Goal: Find specific page/section: Find specific page/section

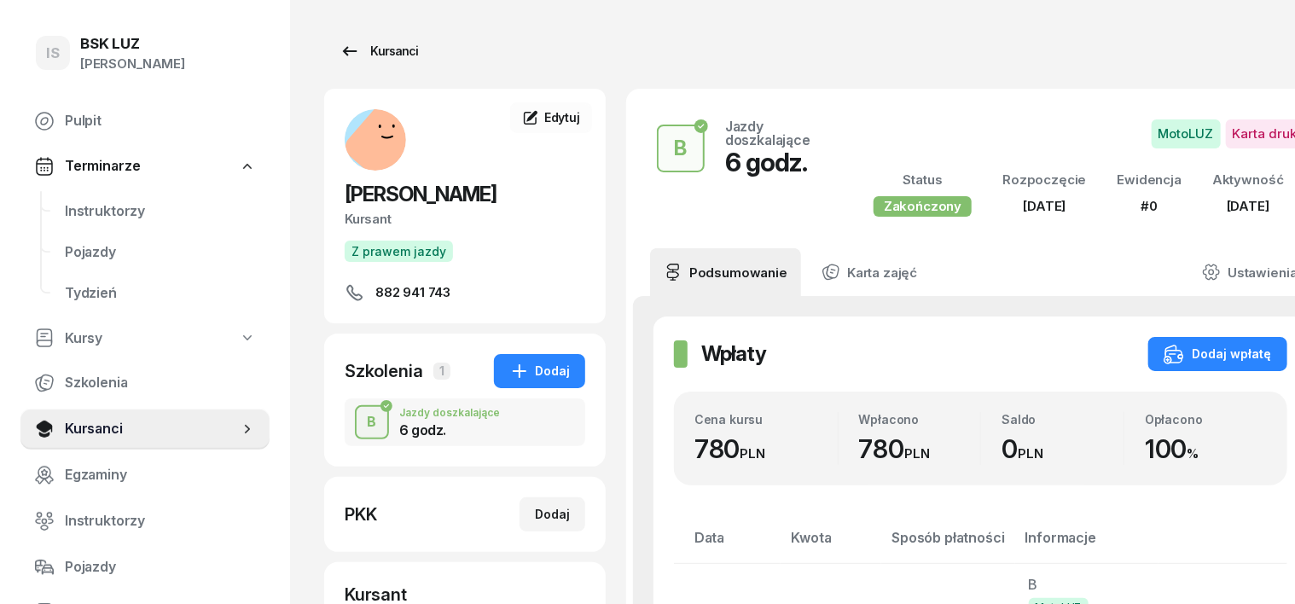
click at [356, 55] on div "Kursanci" at bounding box center [378, 51] width 78 height 20
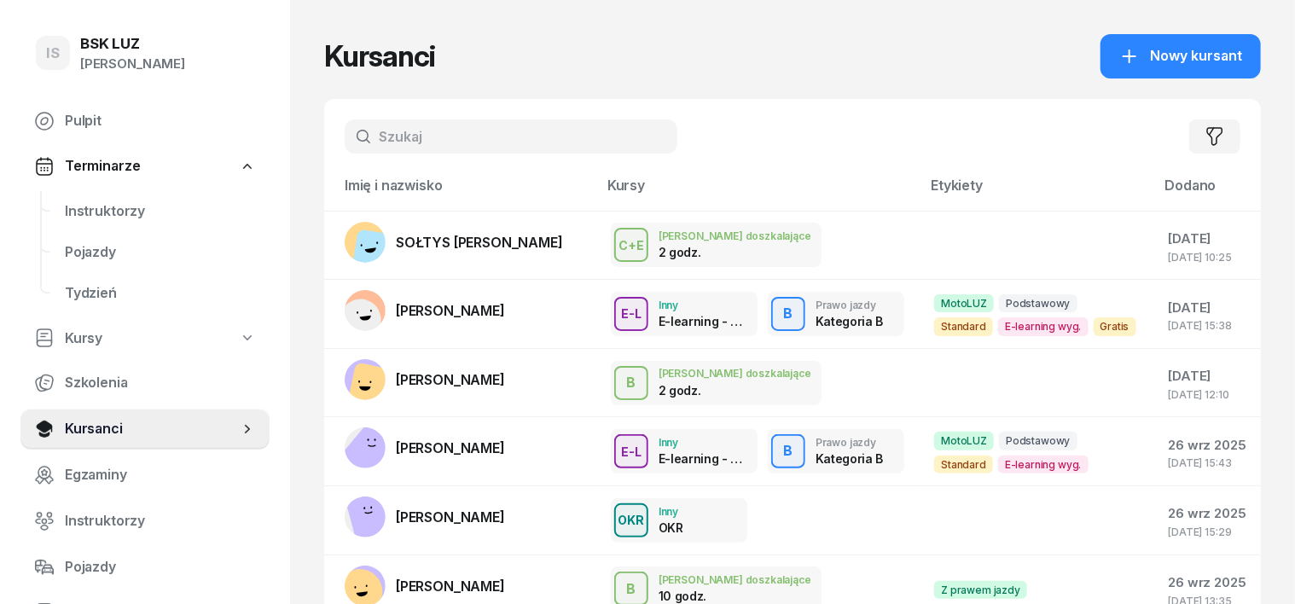
click at [355, 125] on input "text" at bounding box center [511, 136] width 333 height 34
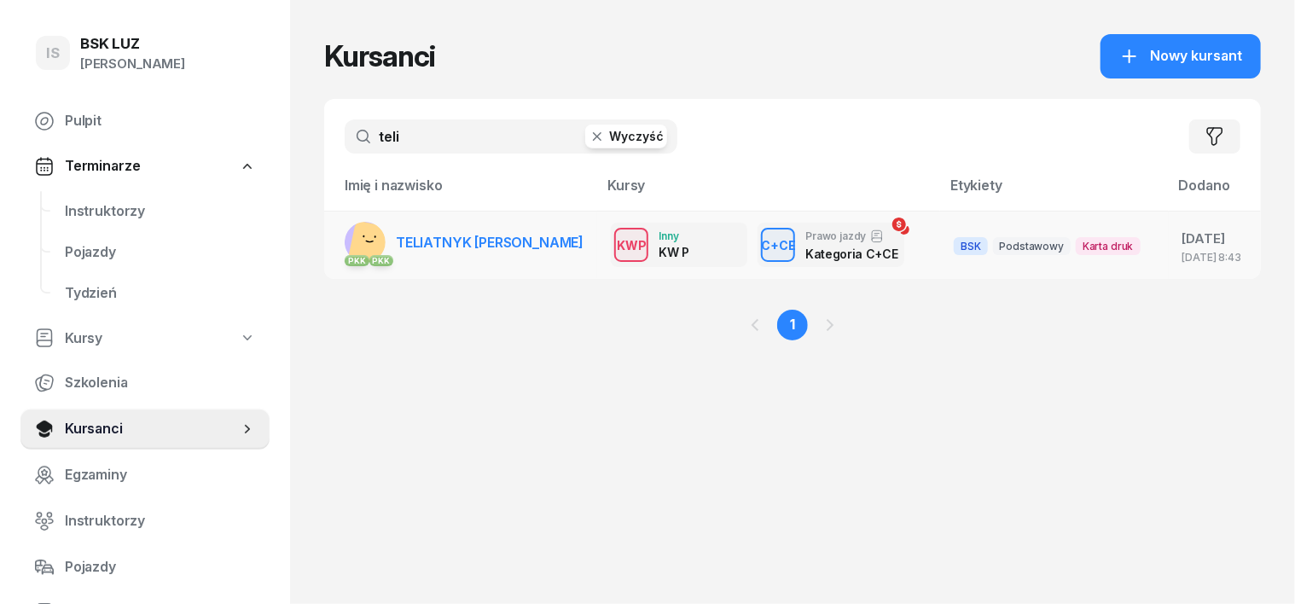
type input "teli"
click at [348, 240] on rect at bounding box center [372, 244] width 49 height 49
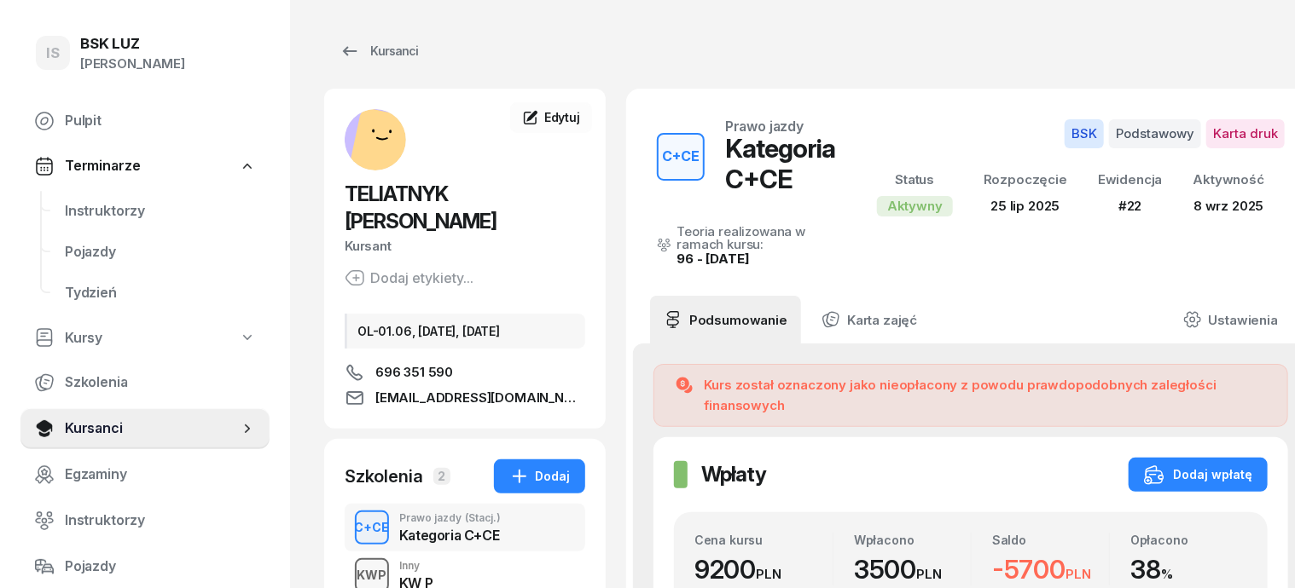
click at [351, 565] on div "KWP" at bounding box center [372, 575] width 43 height 21
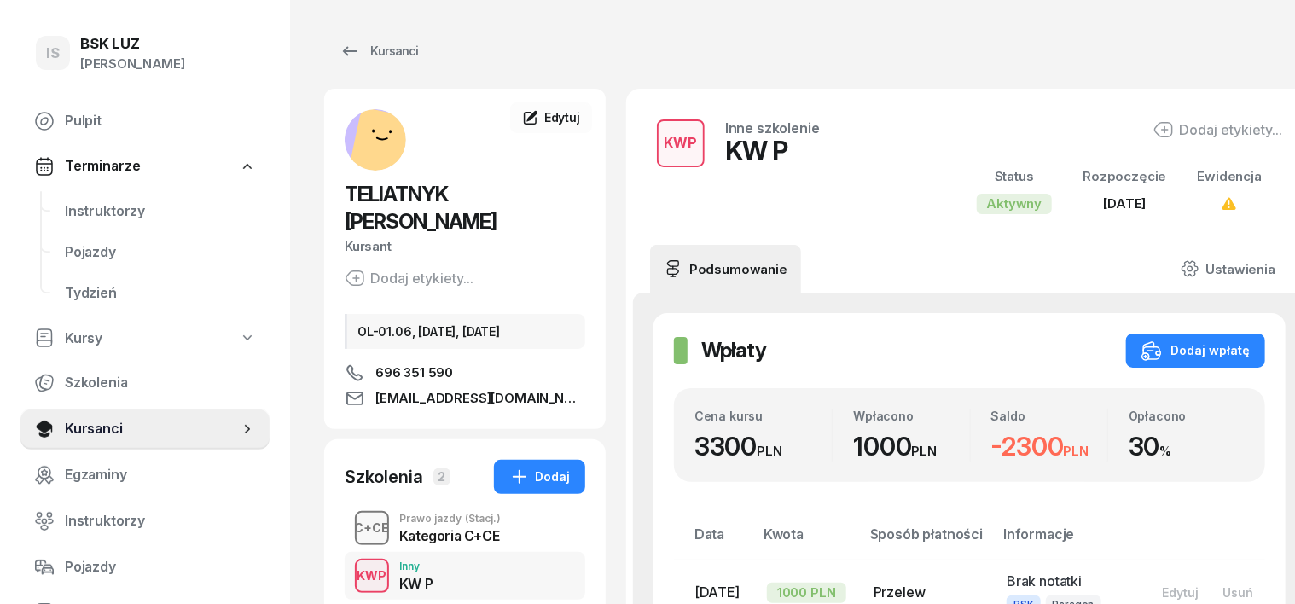
click at [348, 517] on div "C+CE" at bounding box center [372, 527] width 49 height 21
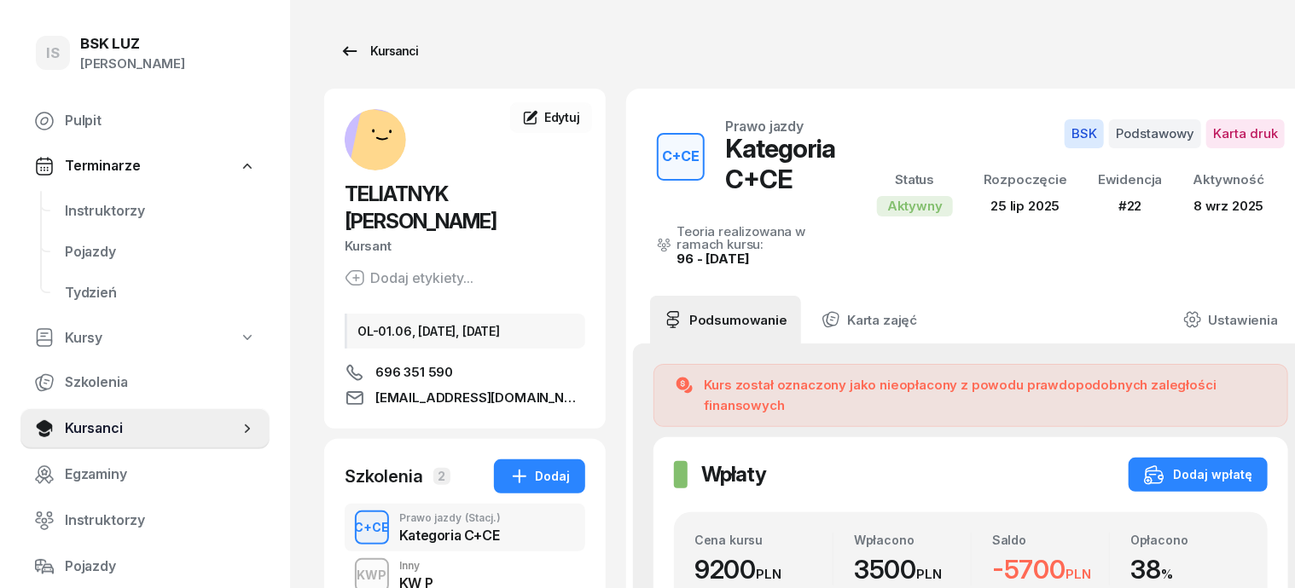
click at [362, 49] on div "Kursanci" at bounding box center [378, 51] width 78 height 20
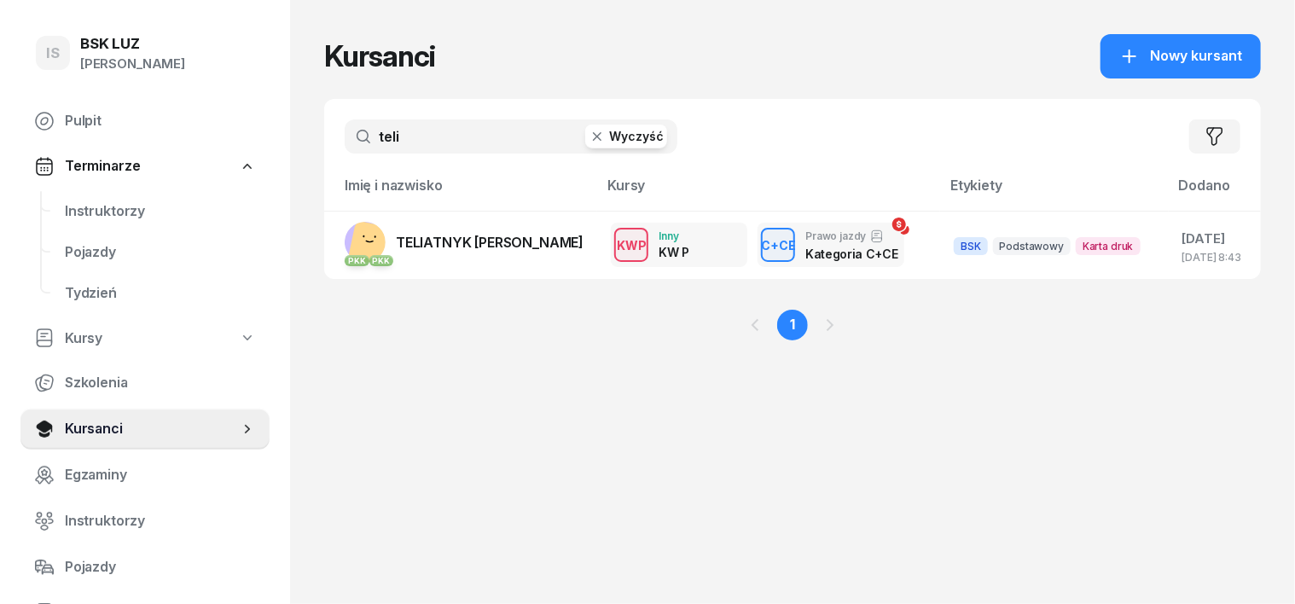
click at [588, 136] on icon "button" at bounding box center [596, 136] width 17 height 17
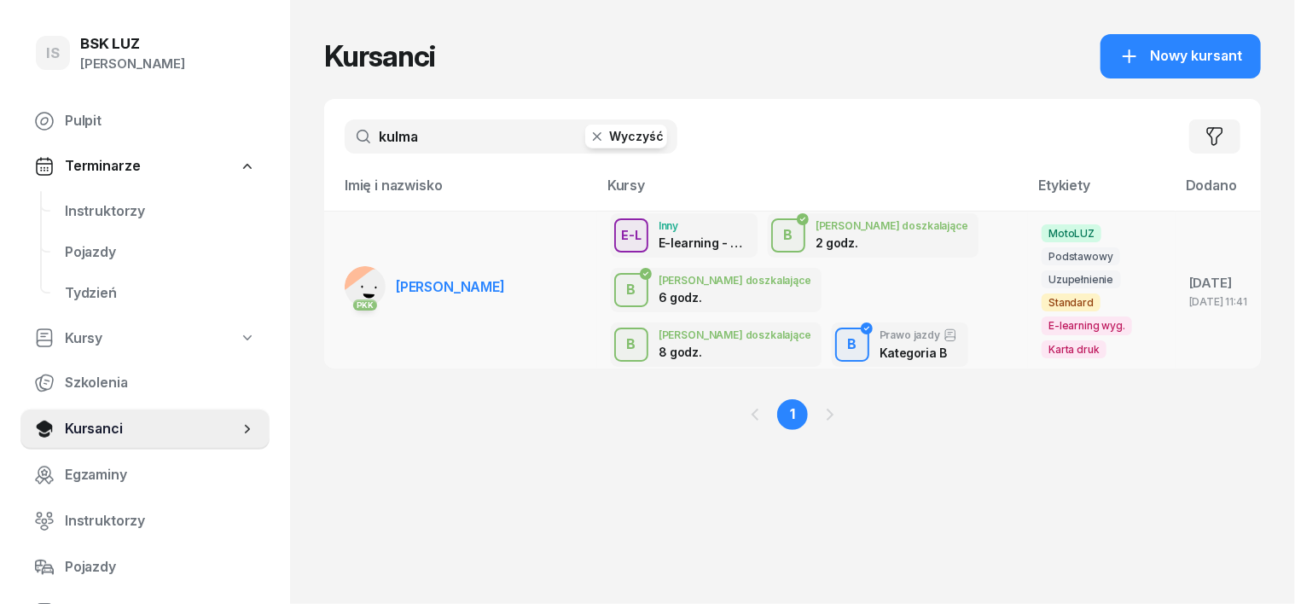
type input "kulma"
click at [338, 280] on rect at bounding box center [372, 300] width 69 height 69
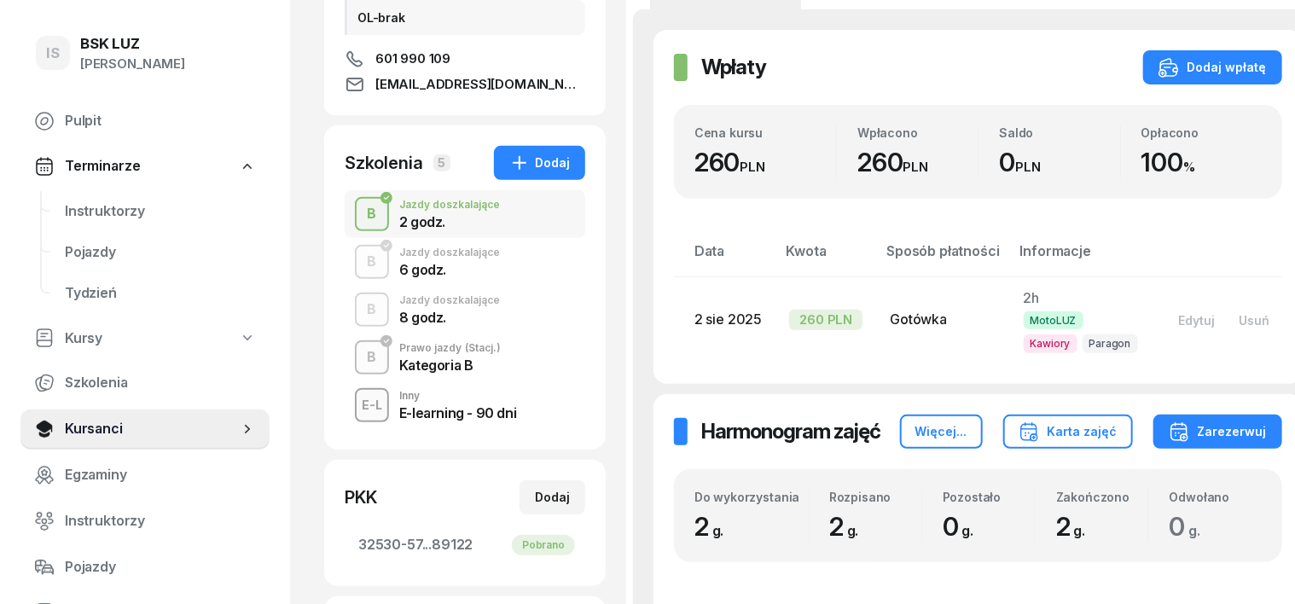
scroll to position [320, 0]
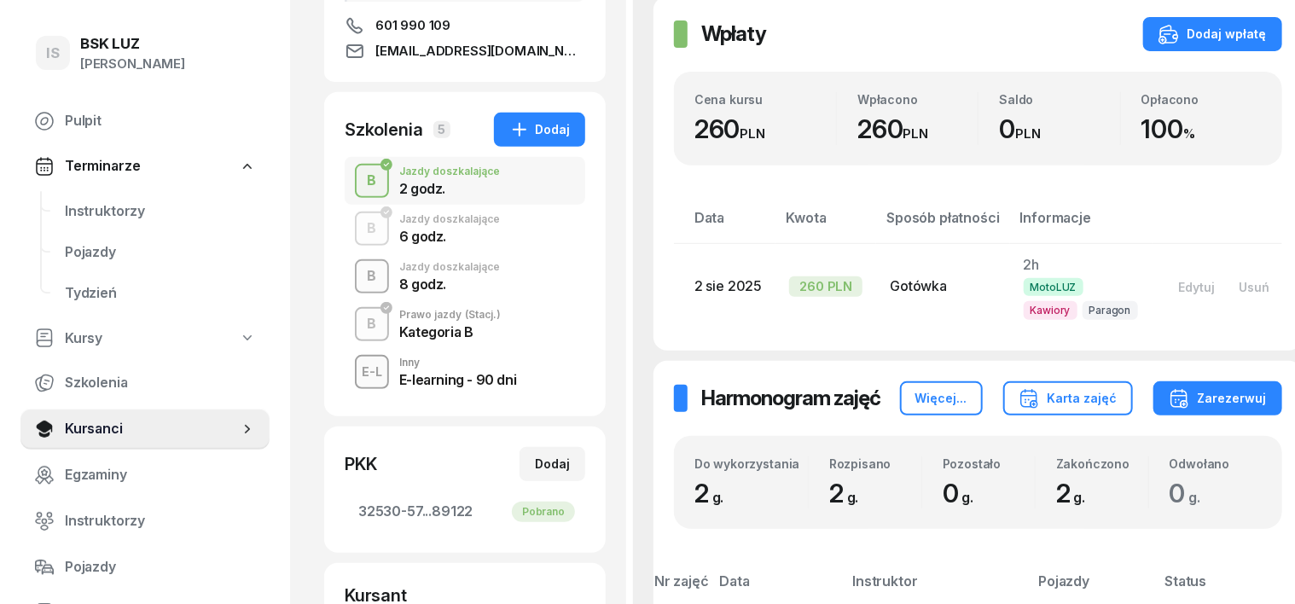
click at [361, 274] on div "B" at bounding box center [372, 276] width 23 height 29
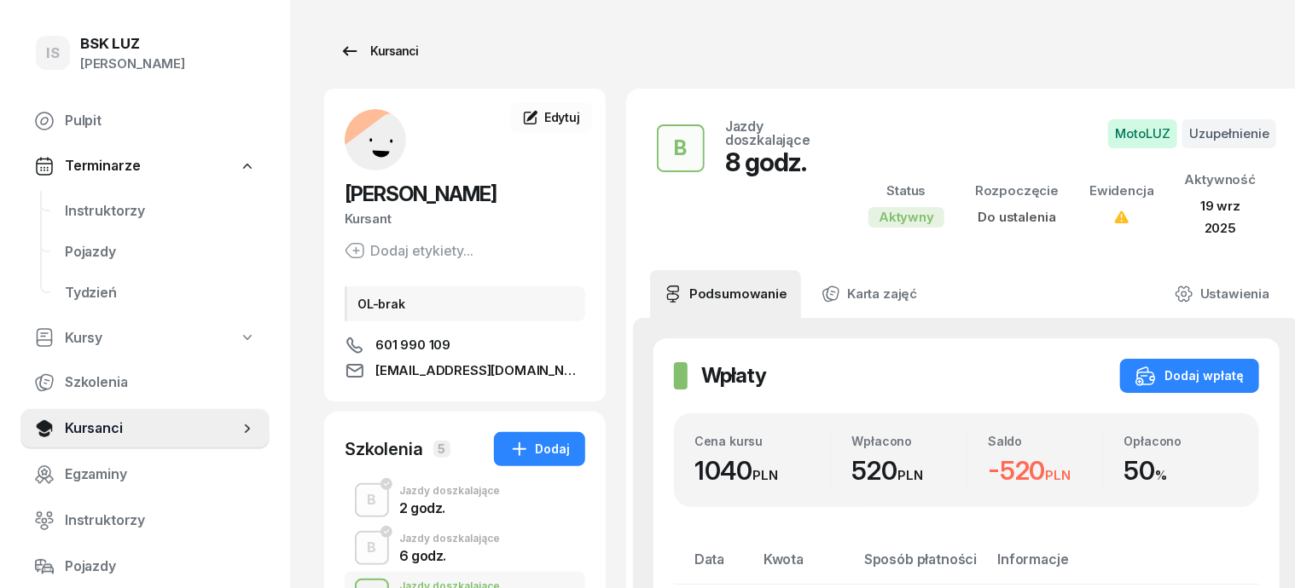
click at [370, 56] on div "Kursanci" at bounding box center [378, 51] width 78 height 20
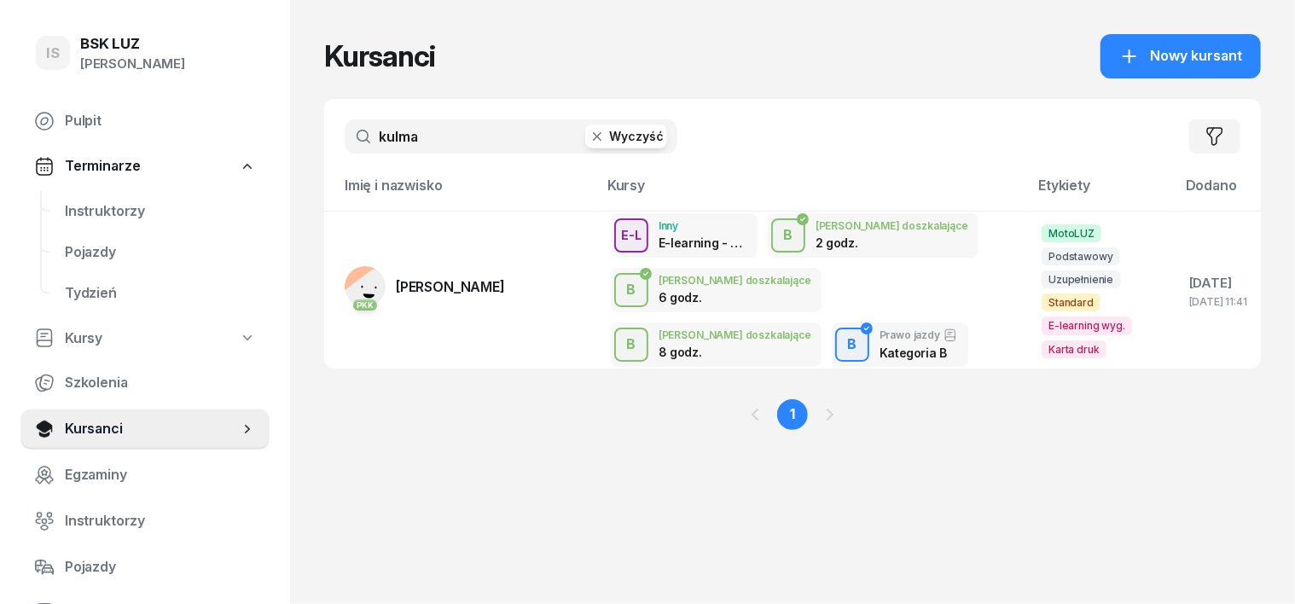
click at [345, 140] on input "kulma" at bounding box center [511, 136] width 333 height 34
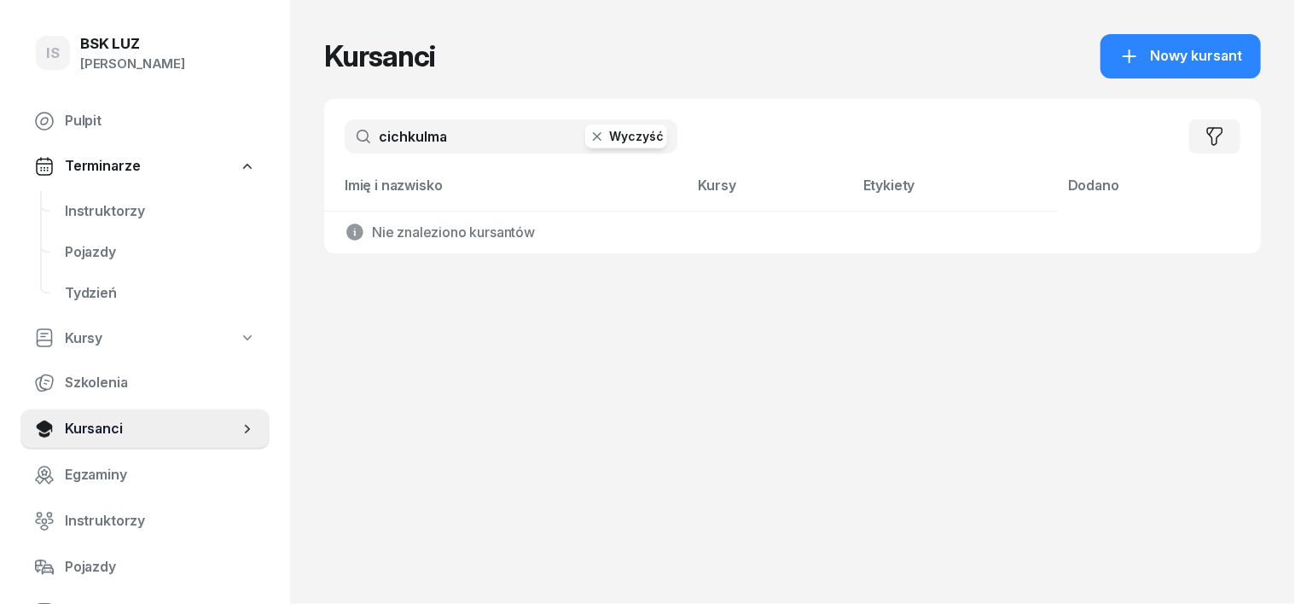
type input "cichkulma"
click at [588, 141] on icon "button" at bounding box center [596, 136] width 17 height 17
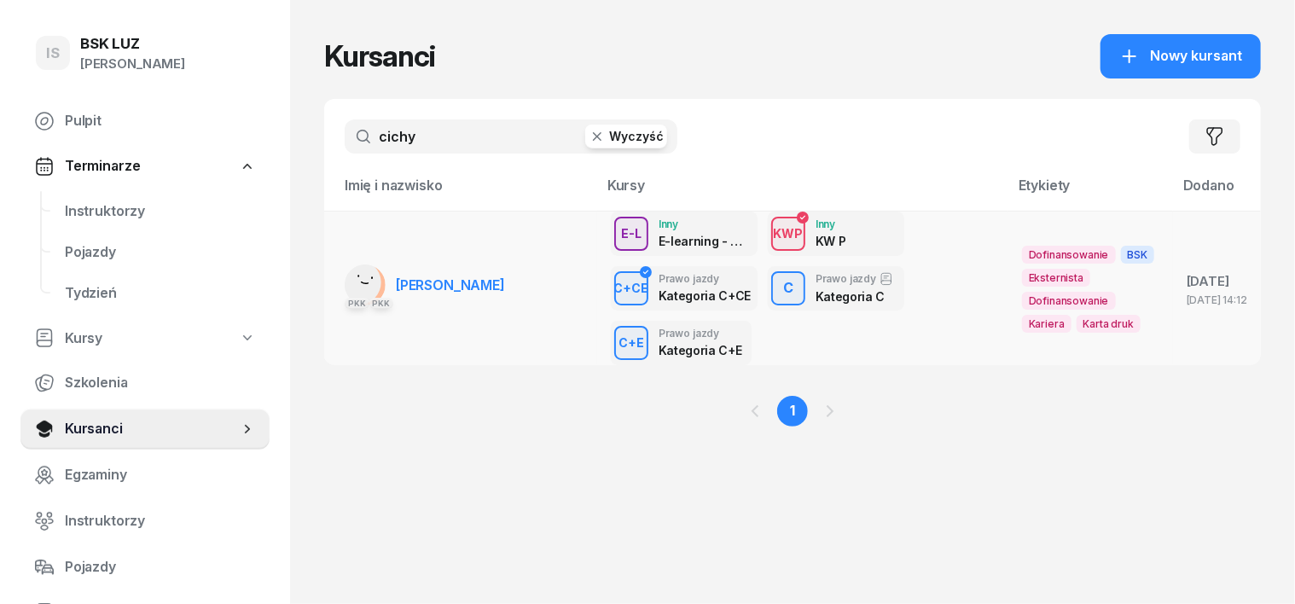
type input "cichy"
click at [335, 281] on rect at bounding box center [358, 282] width 47 height 47
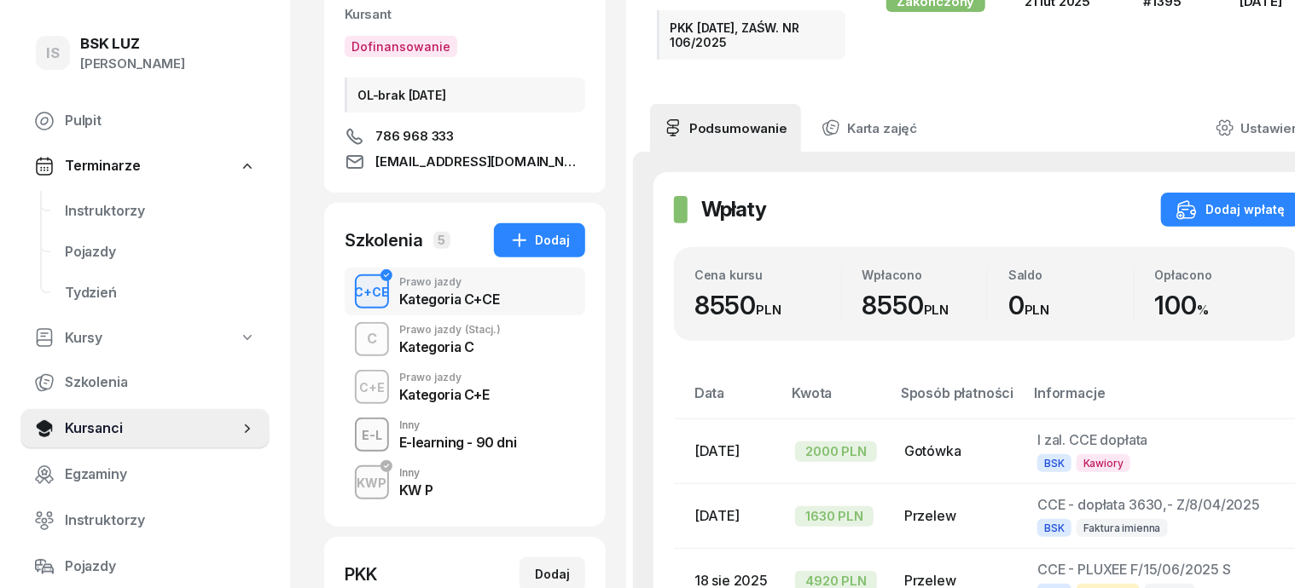
scroll to position [213, 0]
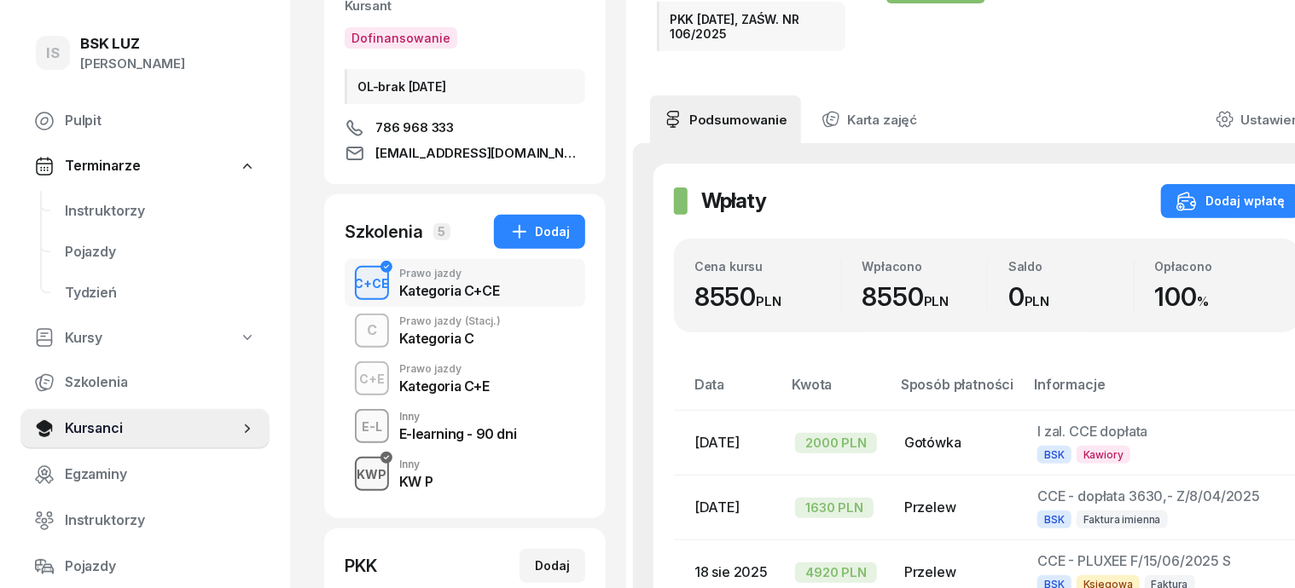
click at [351, 478] on div "KWP" at bounding box center [372, 474] width 43 height 21
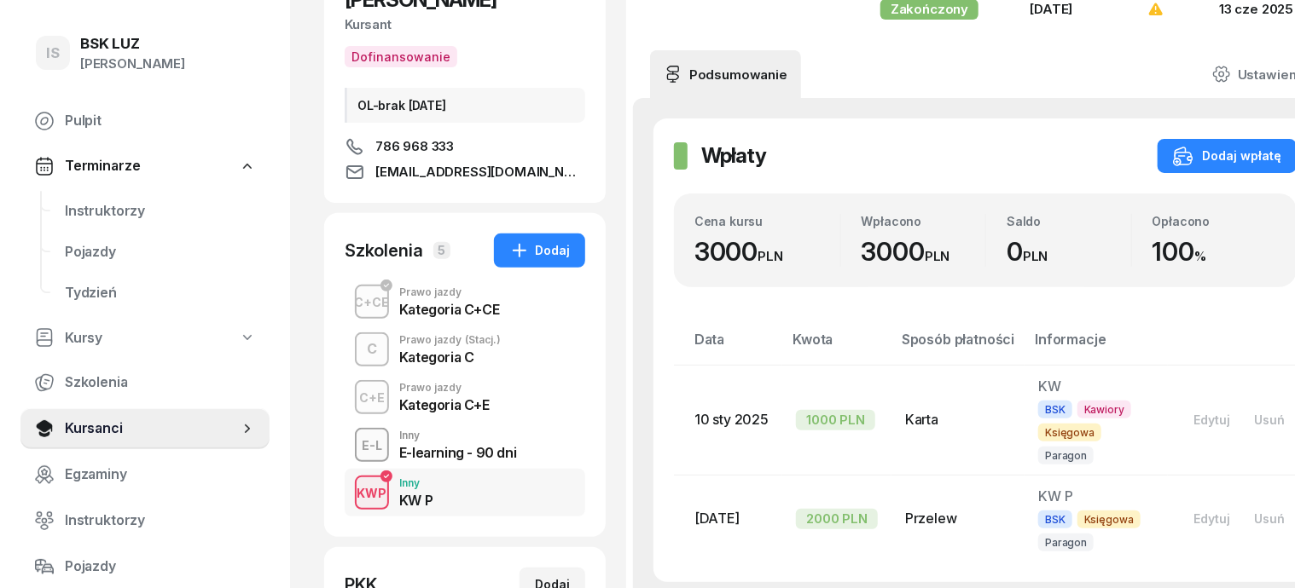
scroll to position [213, 0]
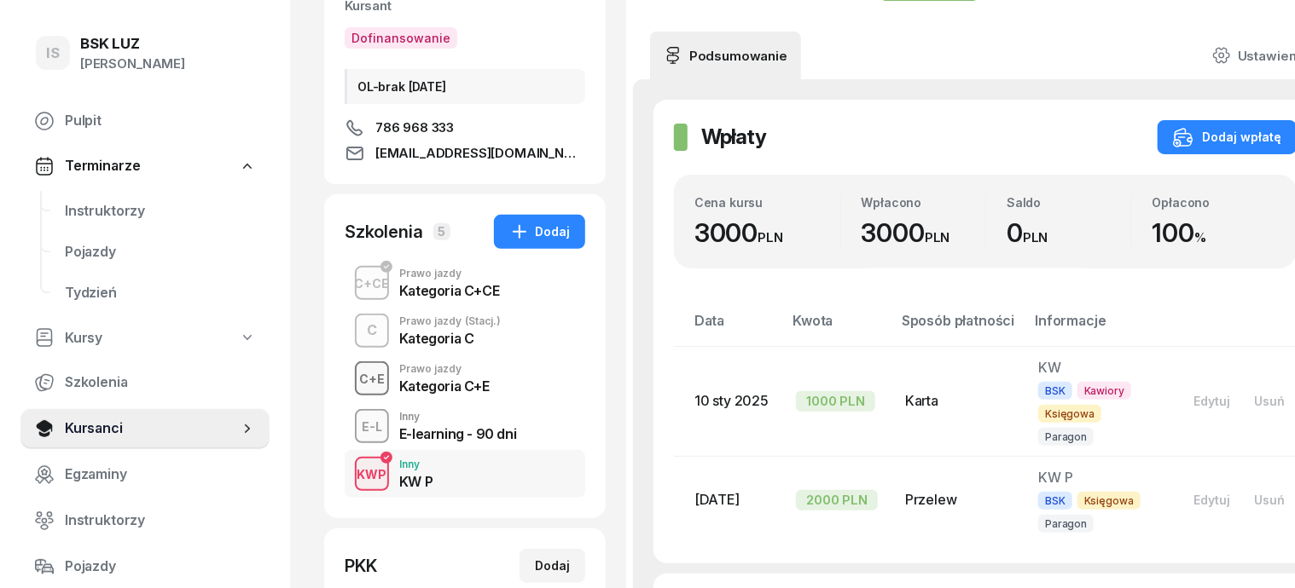
click at [352, 382] on div "C+E" at bounding box center [371, 378] width 39 height 21
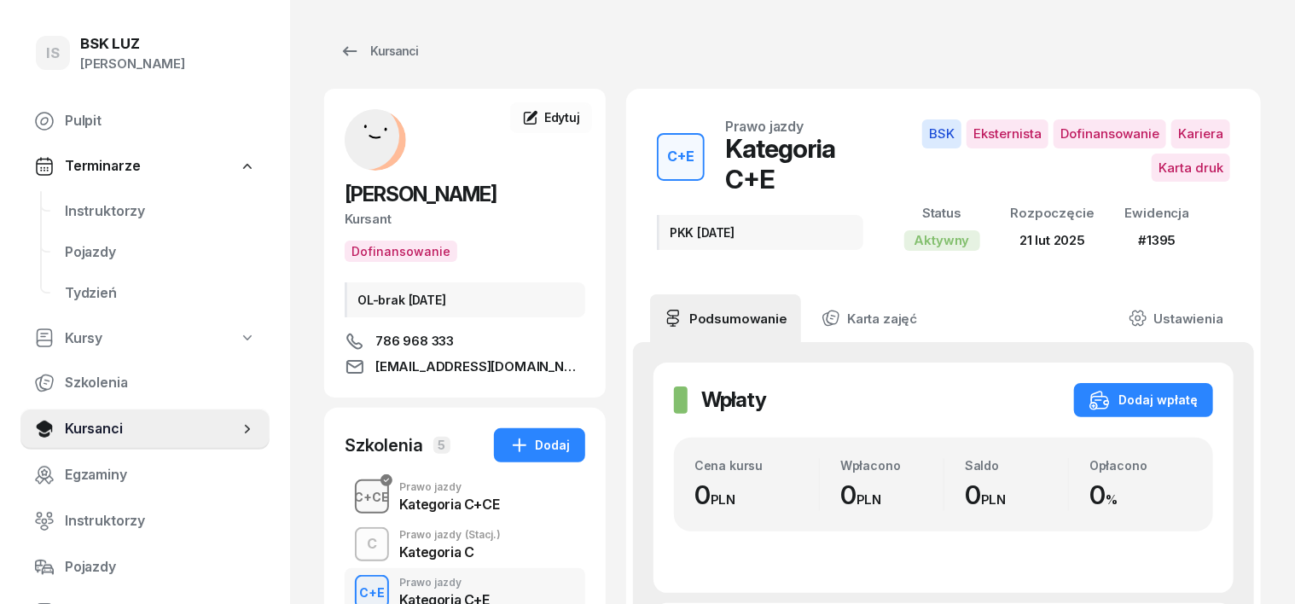
click at [348, 490] on div "C+CE" at bounding box center [372, 496] width 49 height 21
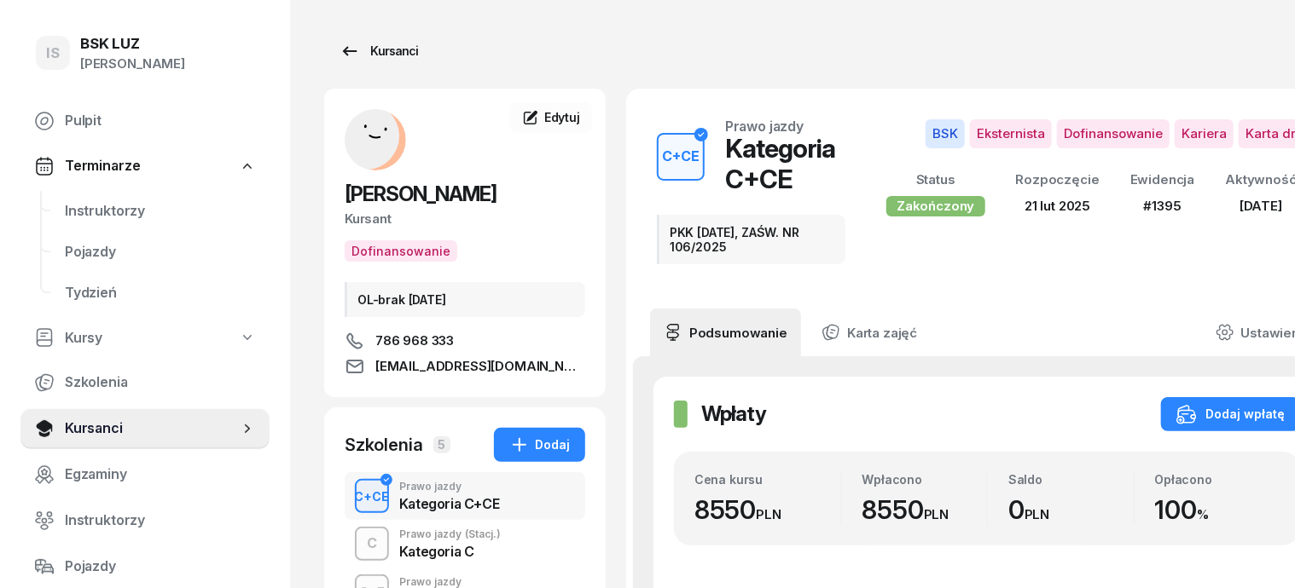
click at [362, 48] on div "Kursanci" at bounding box center [378, 51] width 78 height 20
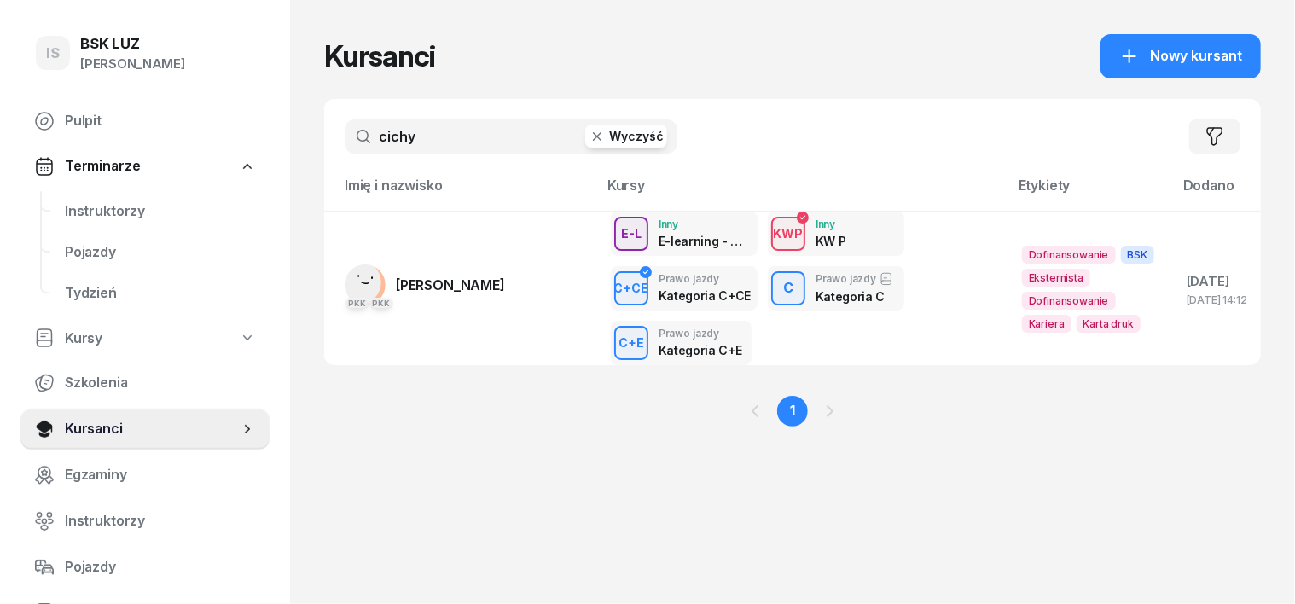
click at [588, 130] on icon "button" at bounding box center [596, 136] width 17 height 17
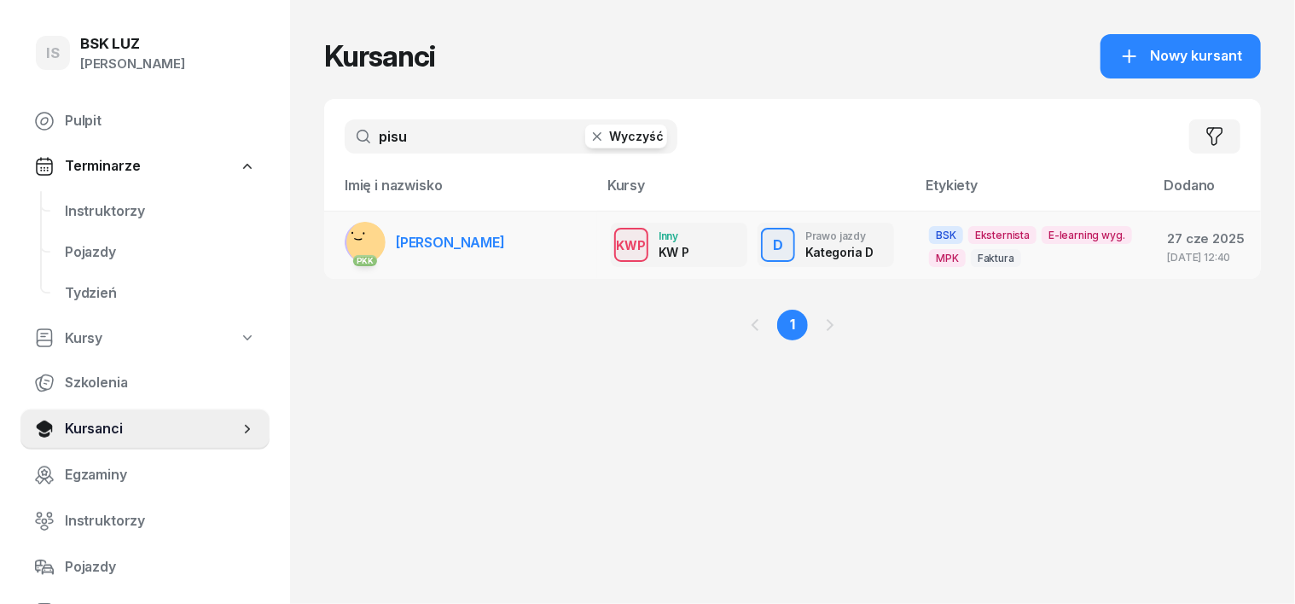
type input "pisu"
click at [324, 240] on td "PKK [PERSON_NAME]" at bounding box center [460, 245] width 273 height 68
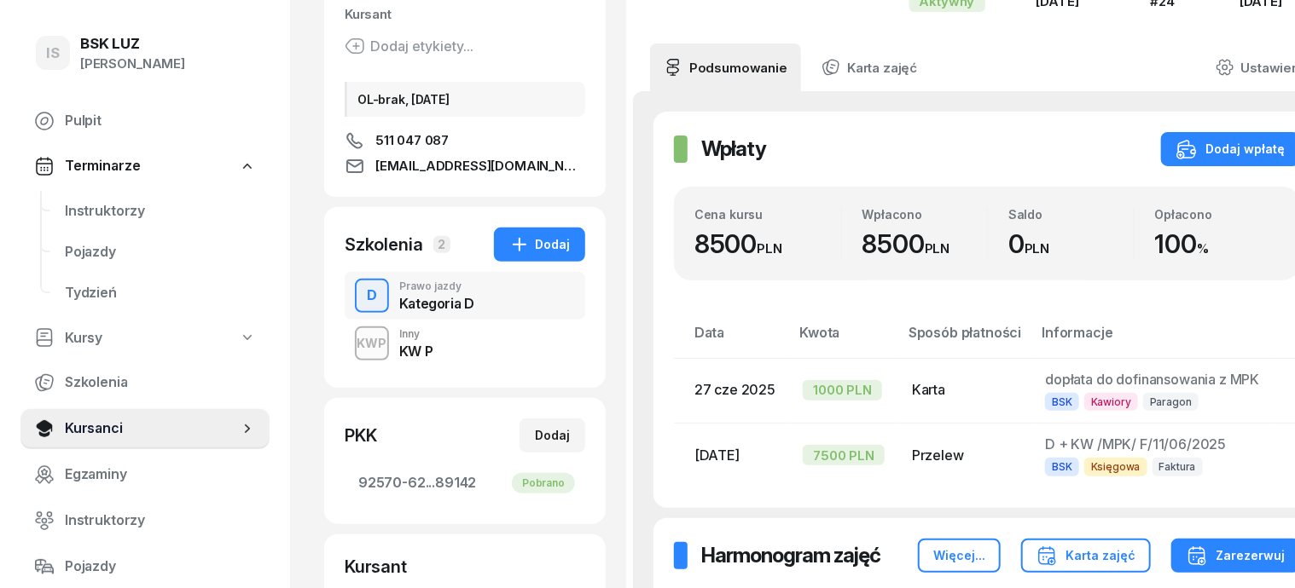
scroll to position [213, 0]
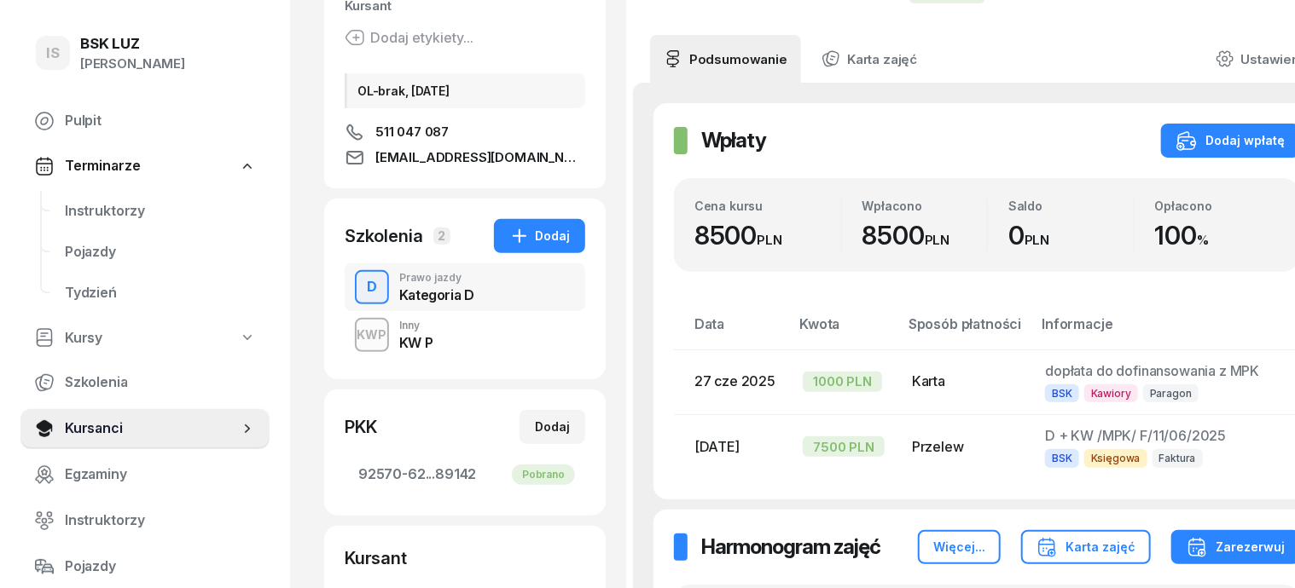
click at [351, 338] on div "KWP" at bounding box center [372, 334] width 43 height 21
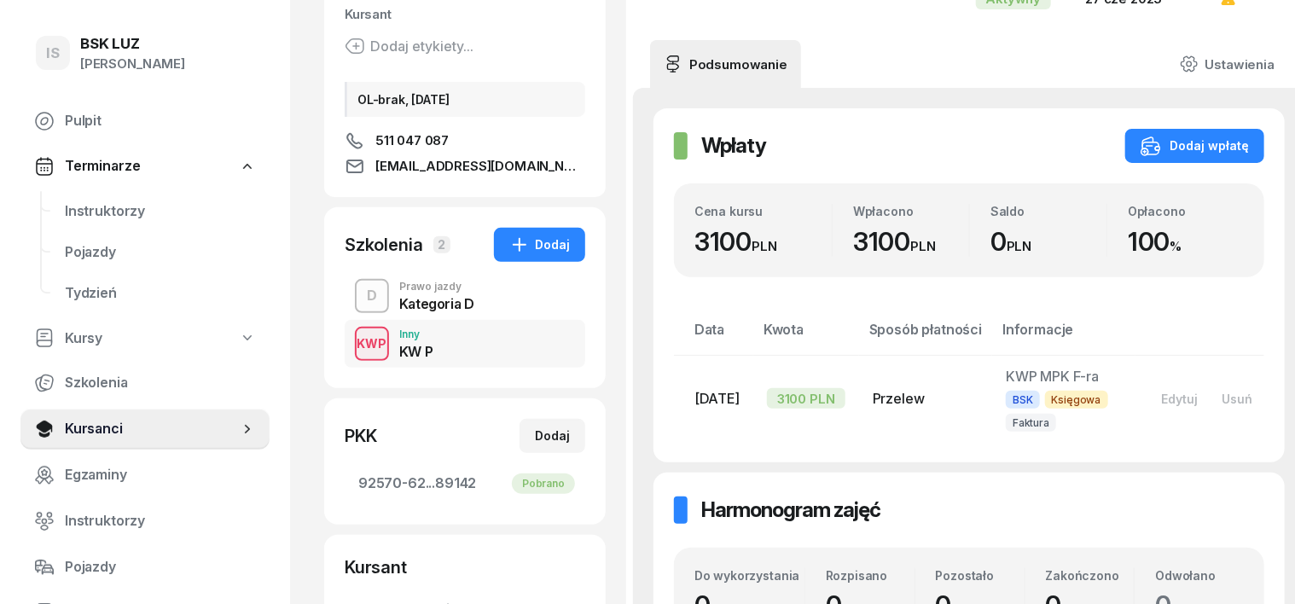
scroll to position [213, 0]
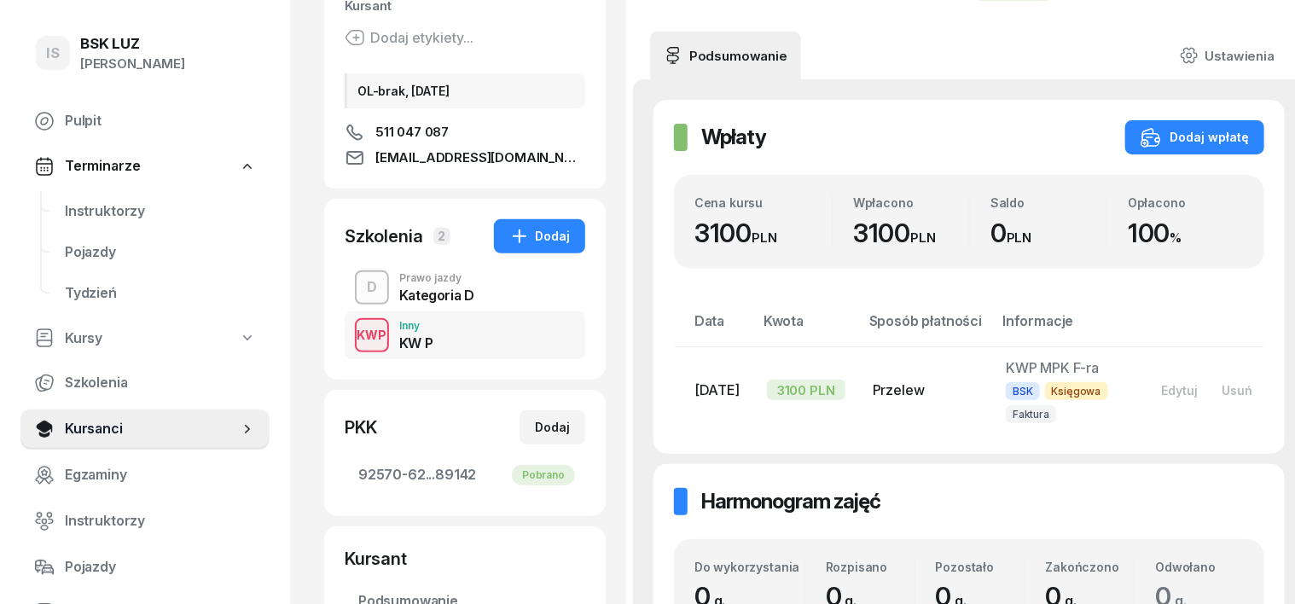
click at [360, 290] on div "D" at bounding box center [372, 287] width 24 height 29
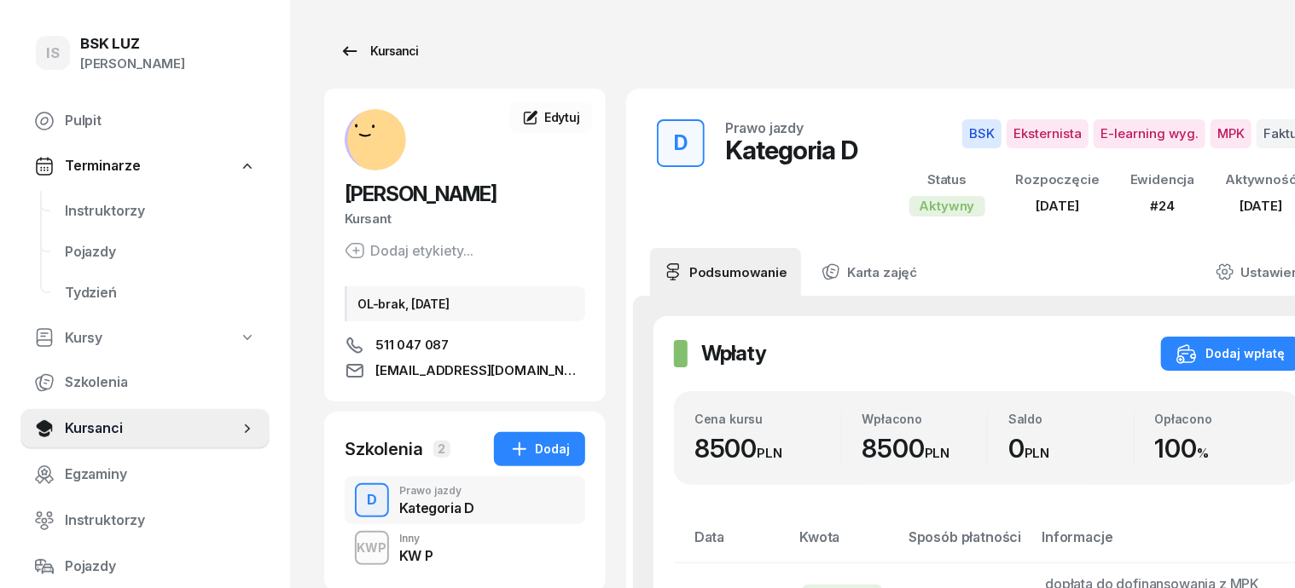
click at [351, 50] on div "Kursanci" at bounding box center [378, 51] width 78 height 20
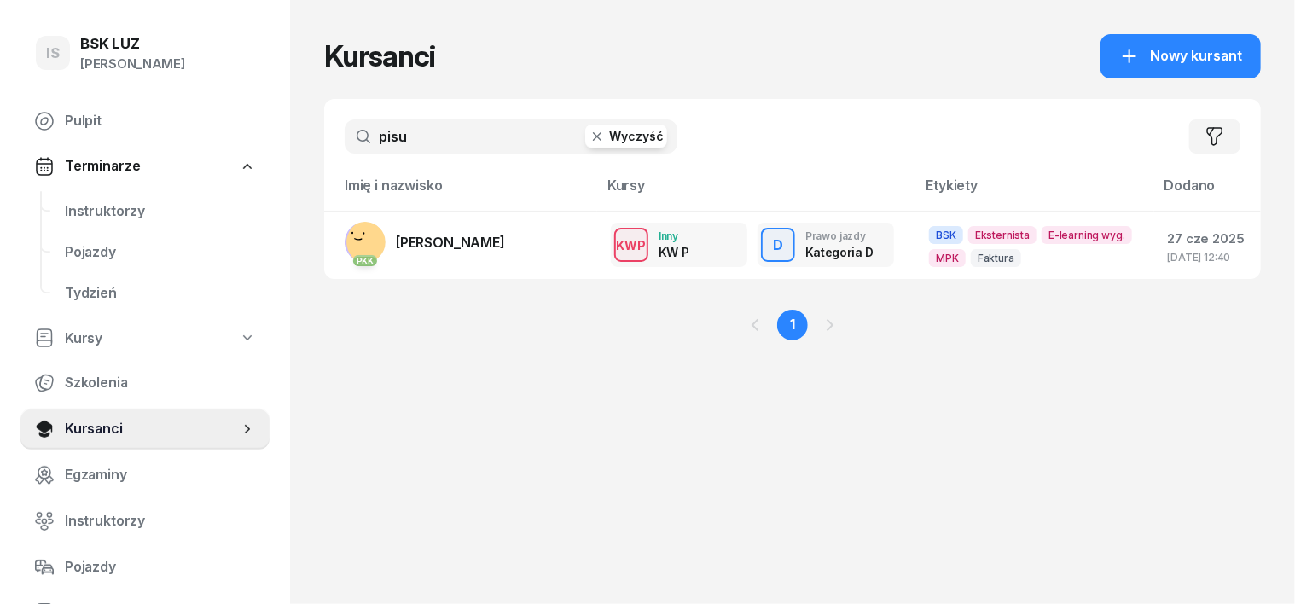
click at [588, 140] on icon "button" at bounding box center [596, 136] width 17 height 17
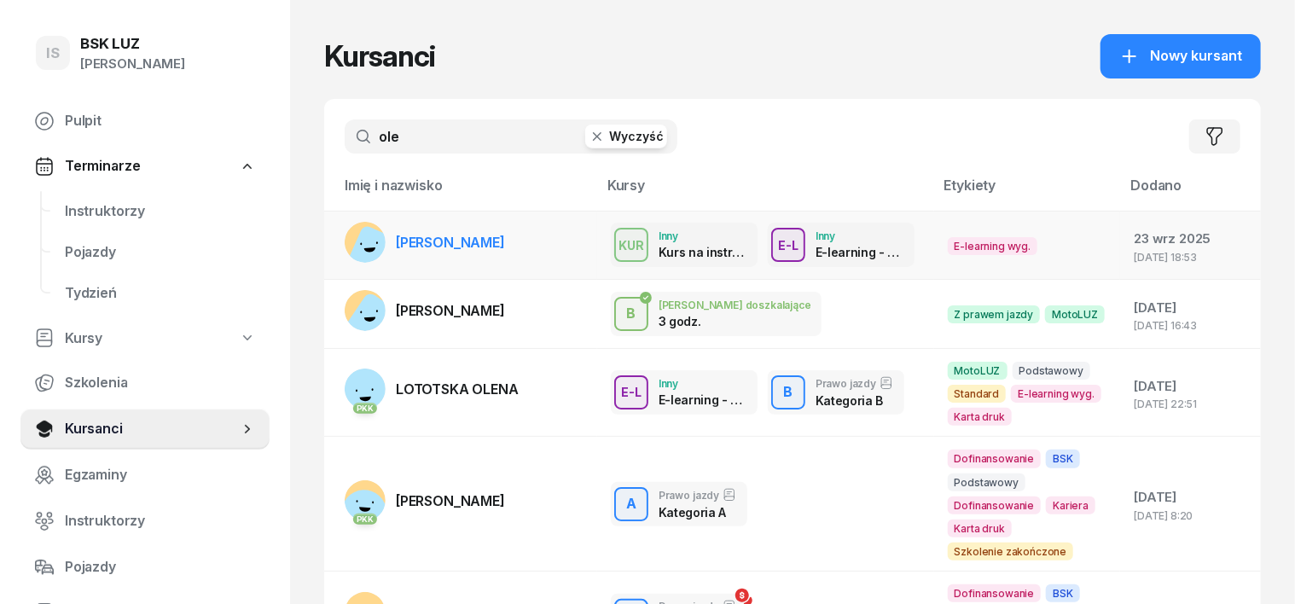
type input "ole"
click at [347, 237] on rect at bounding box center [374, 251] width 54 height 54
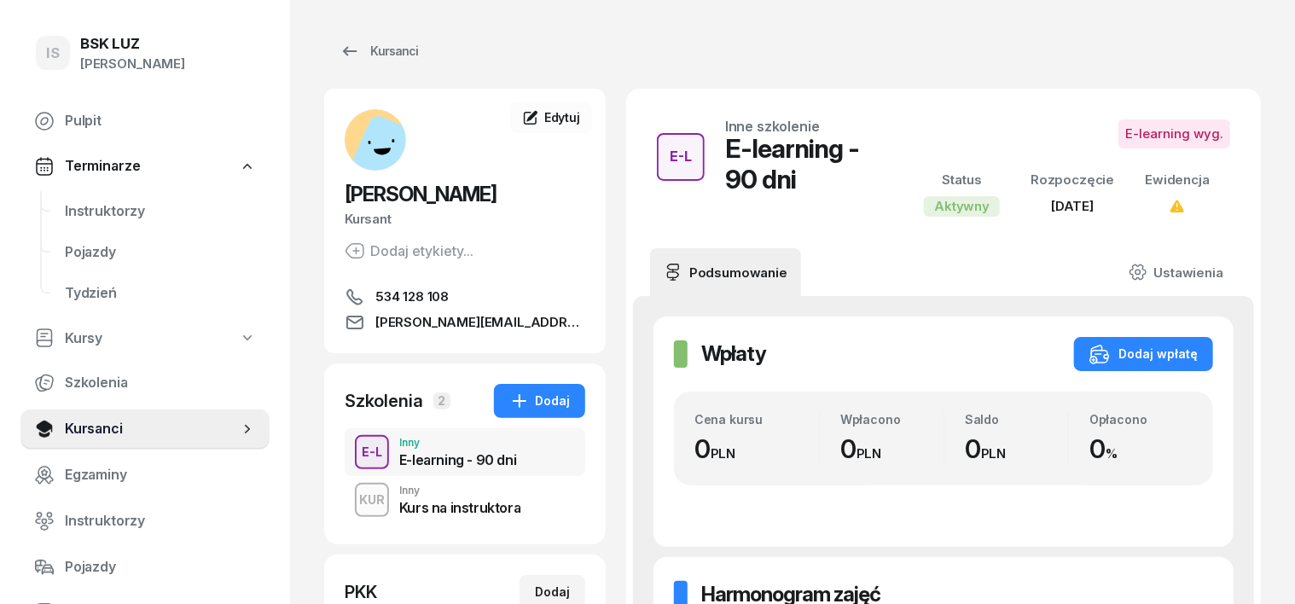
click at [352, 501] on div "KUR" at bounding box center [371, 499] width 39 height 21
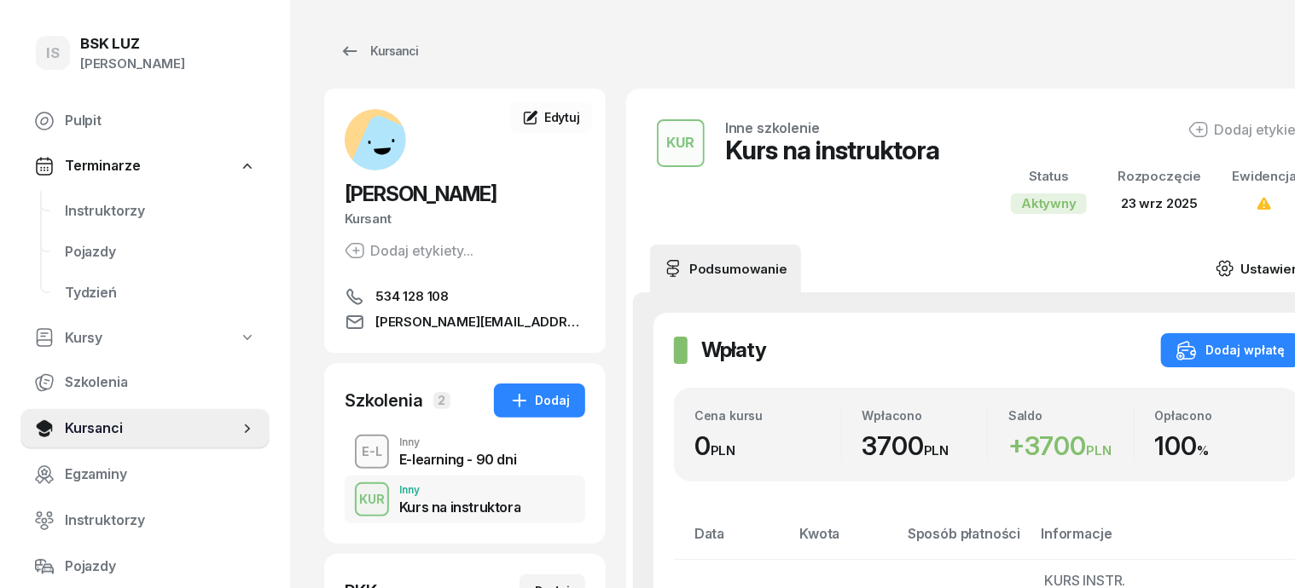
click at [1215, 269] on icon at bounding box center [1224, 268] width 19 height 19
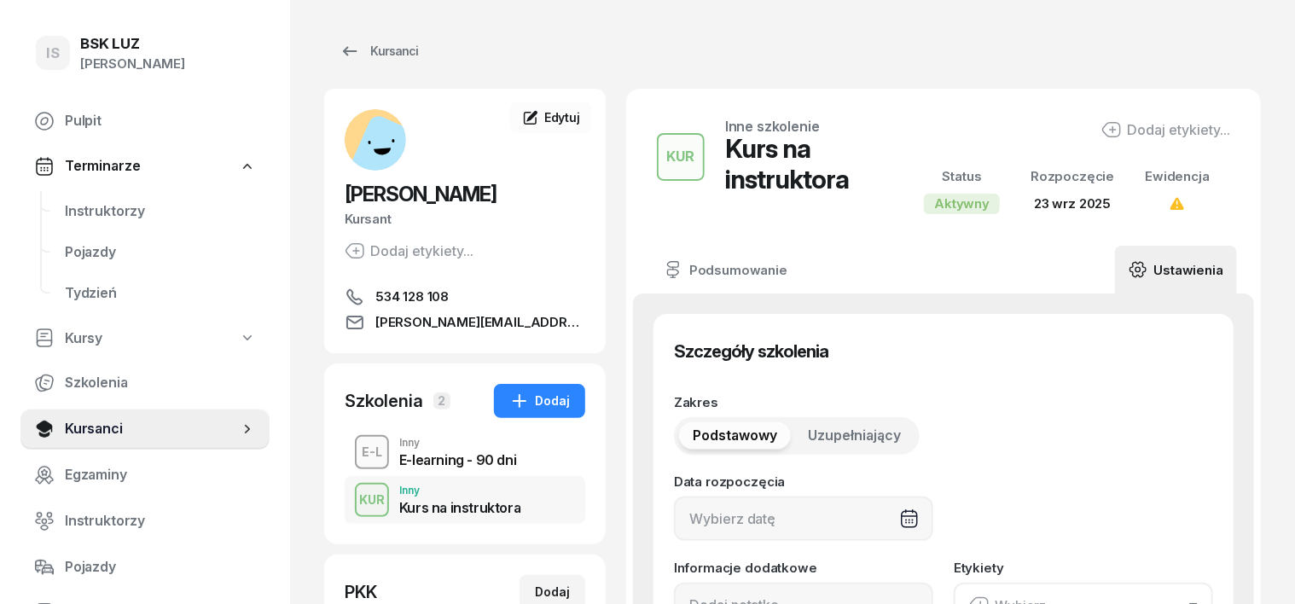
type input "[DATE]"
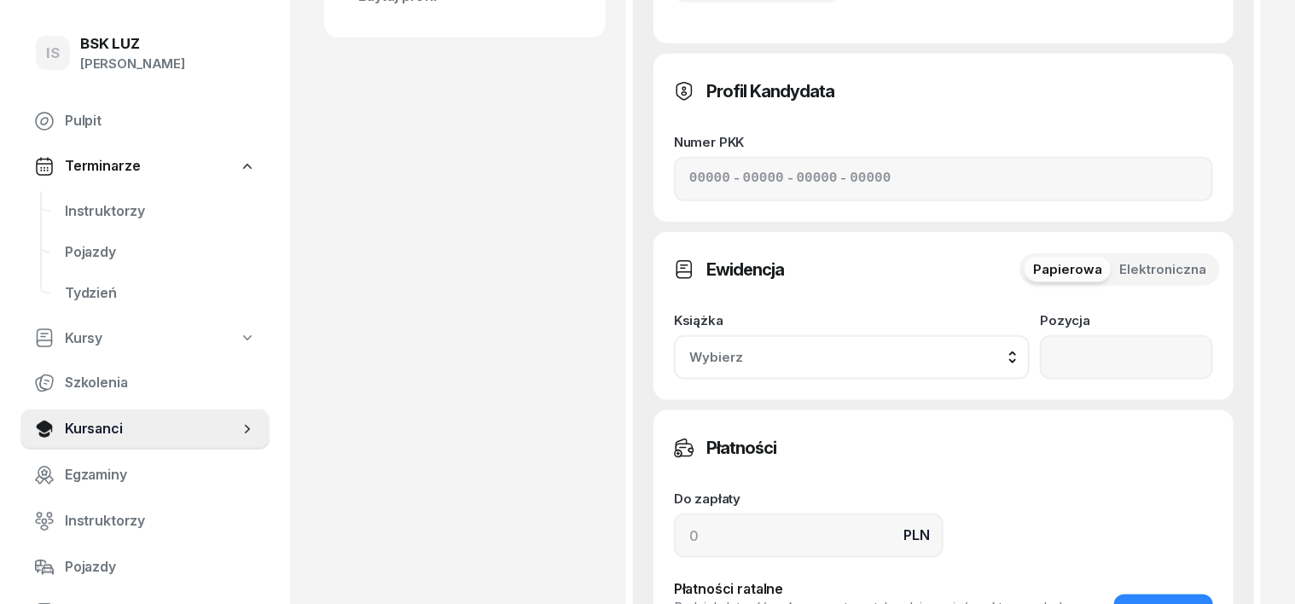
scroll to position [853, 0]
click at [674, 512] on input at bounding box center [809, 534] width 270 height 44
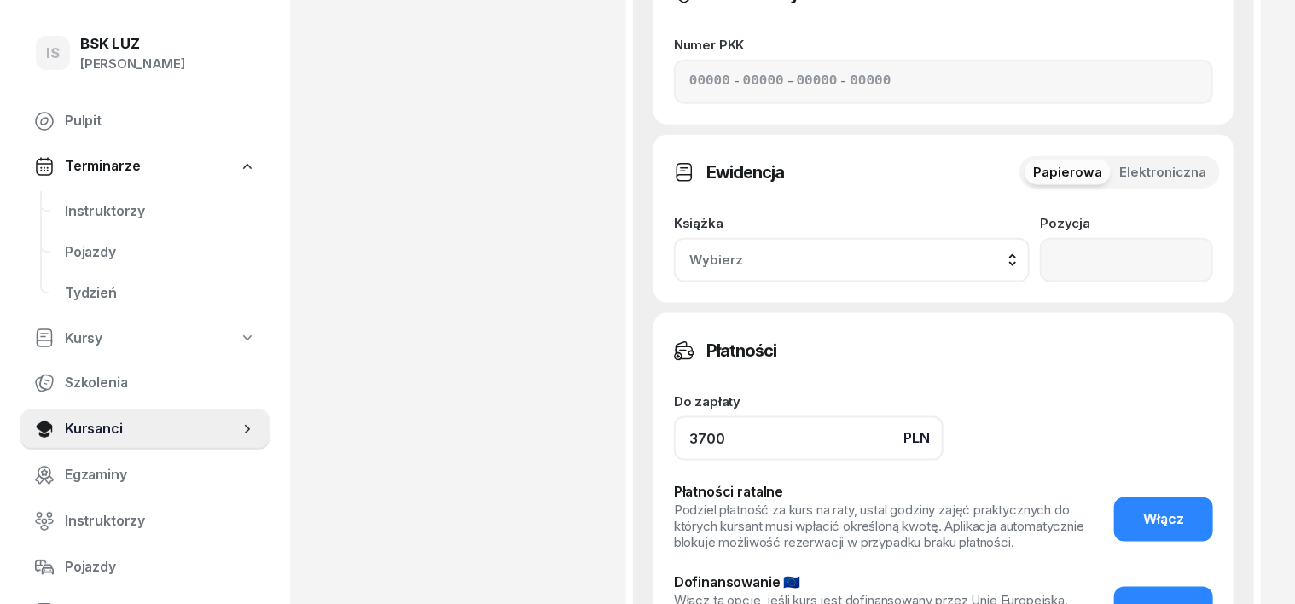
scroll to position [1066, 0]
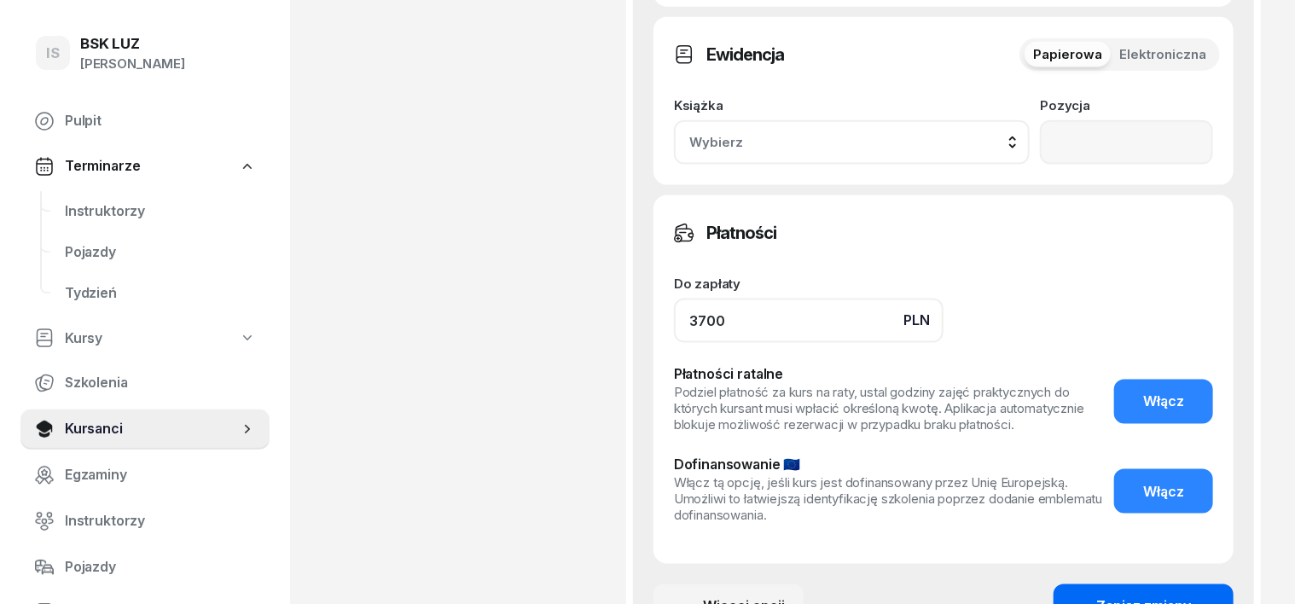
type input "3700"
click at [1191, 596] on div "Zapisz zmiany" at bounding box center [1143, 607] width 95 height 22
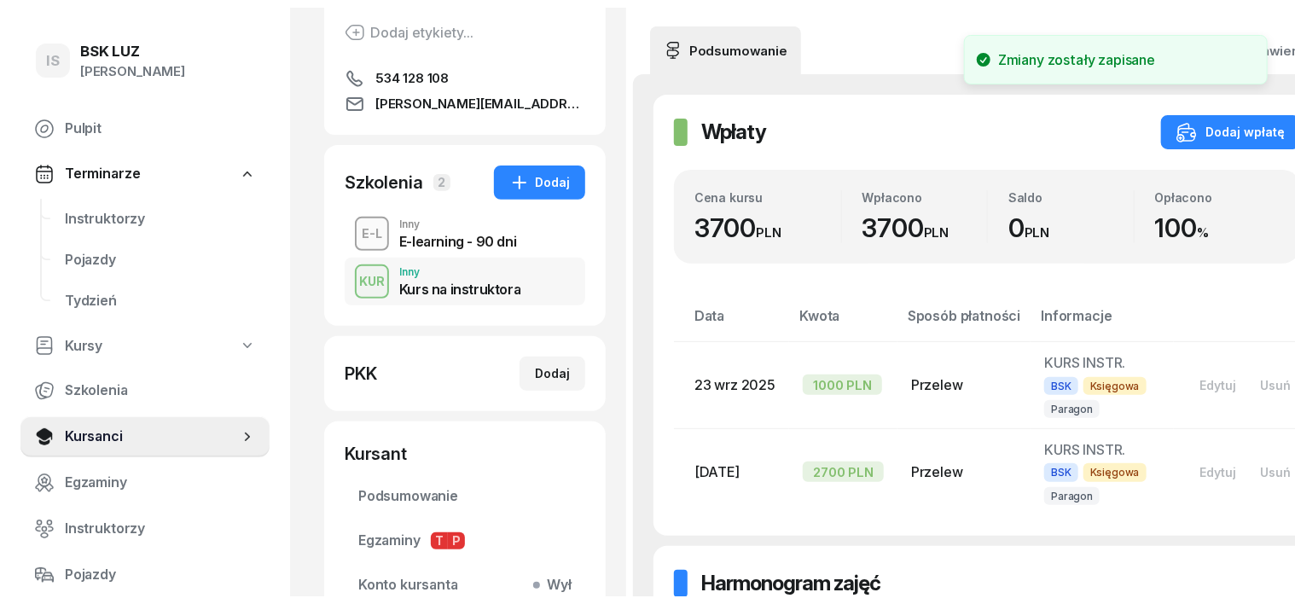
scroll to position [0, 0]
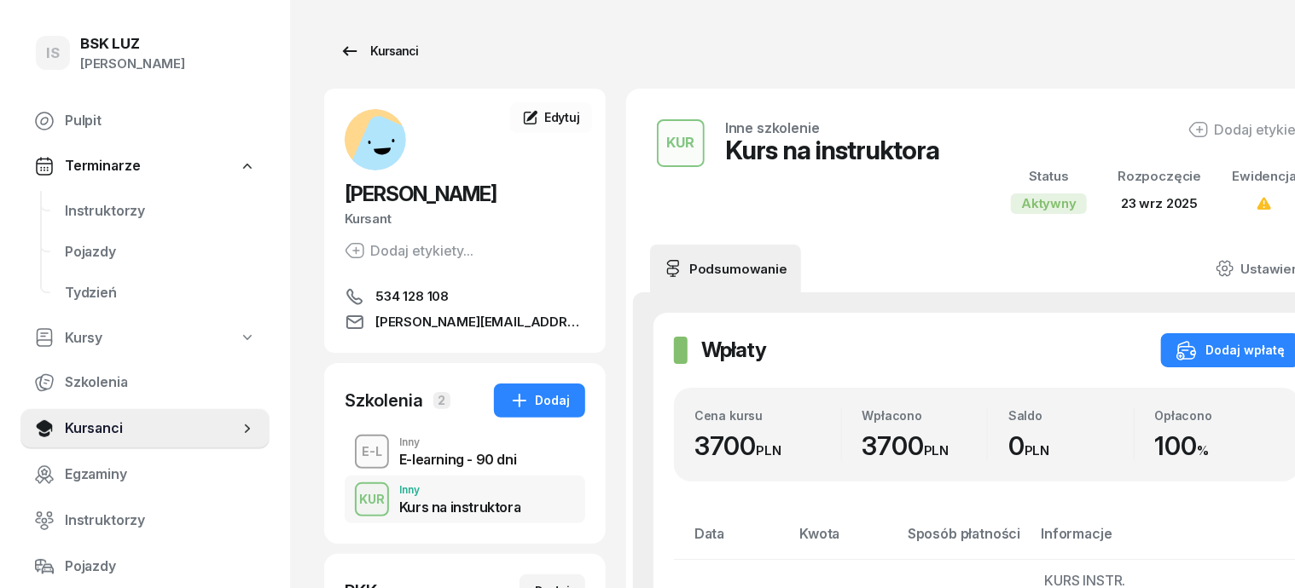
click at [371, 55] on div "Kursanci" at bounding box center [378, 51] width 78 height 20
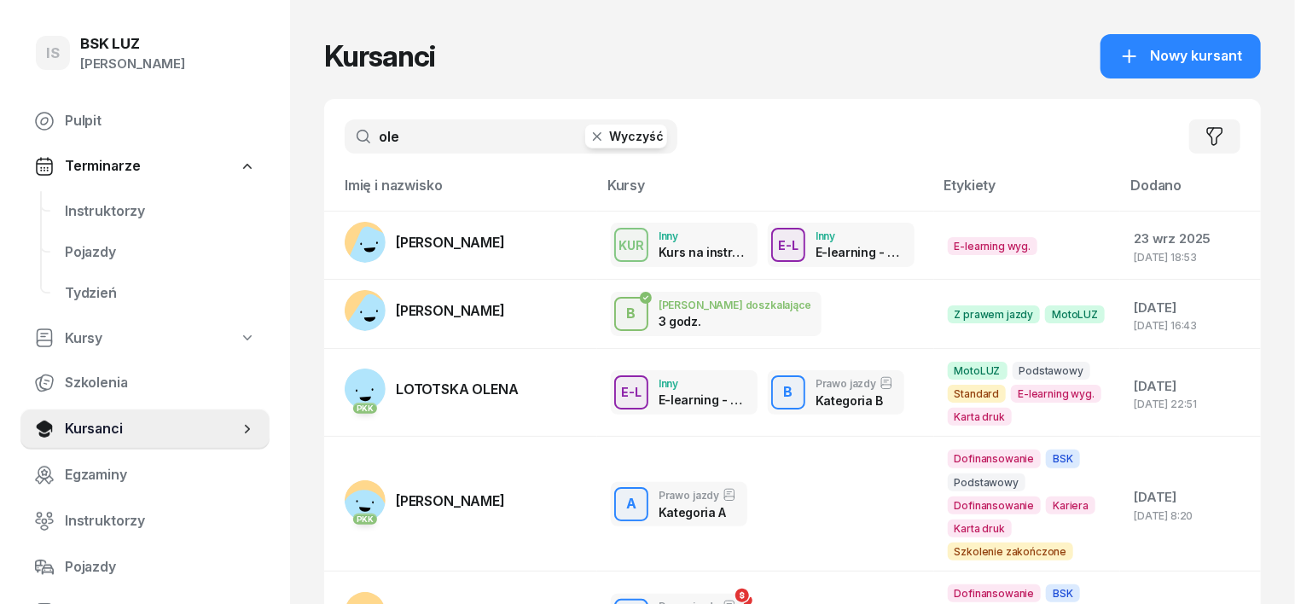
click at [585, 147] on button "Wyczyść" at bounding box center [626, 137] width 82 height 24
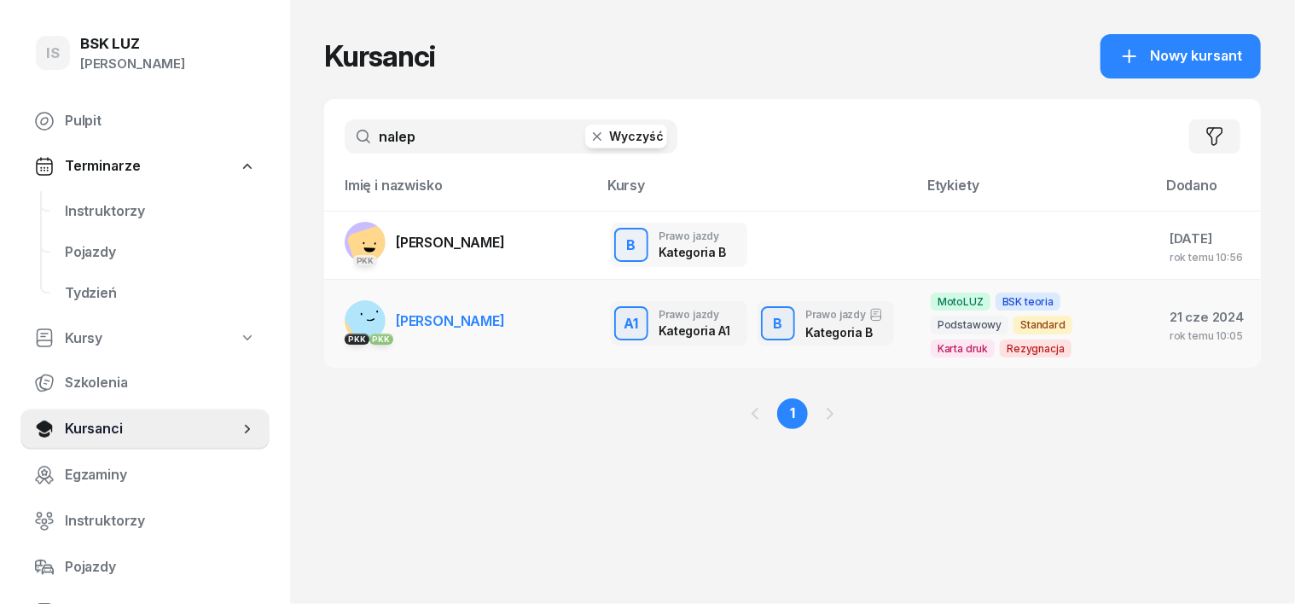
type input "nalep"
click at [340, 310] on rect at bounding box center [373, 320] width 67 height 67
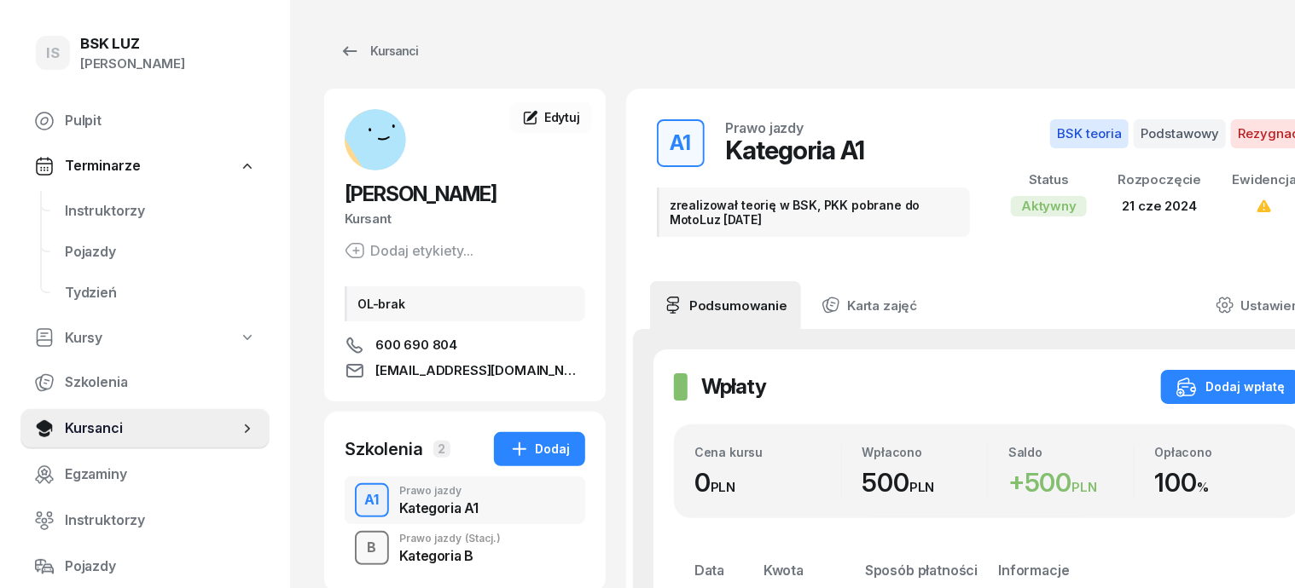
click at [361, 546] on div "B" at bounding box center [372, 548] width 23 height 29
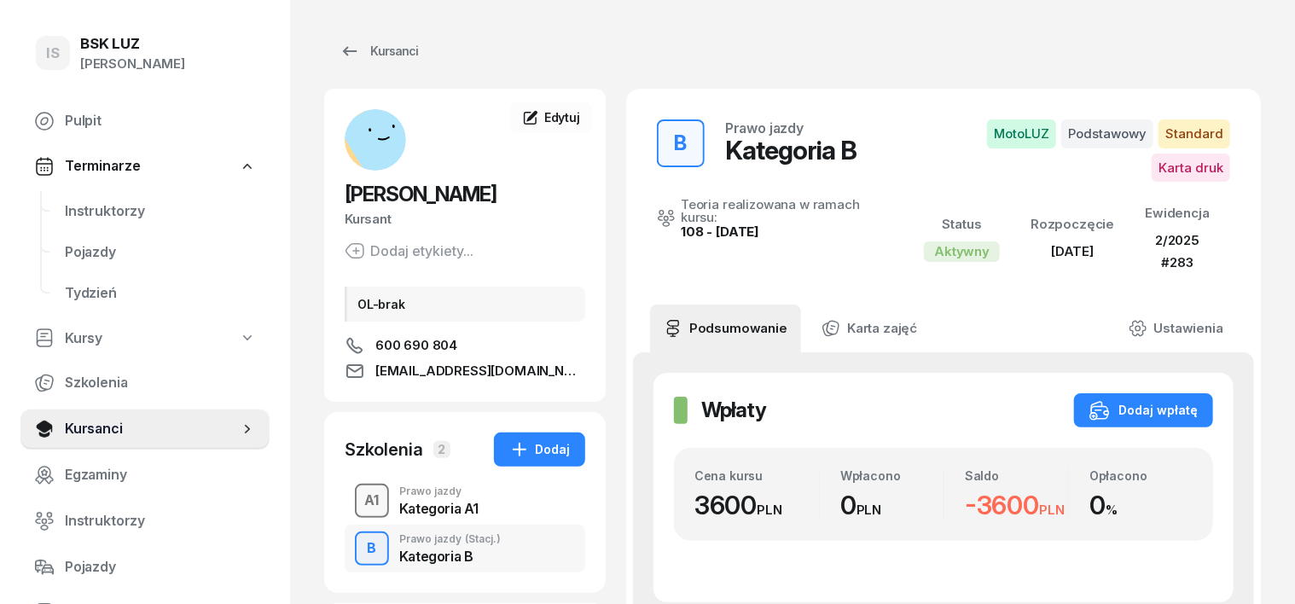
click at [355, 510] on button "A1" at bounding box center [372, 501] width 34 height 34
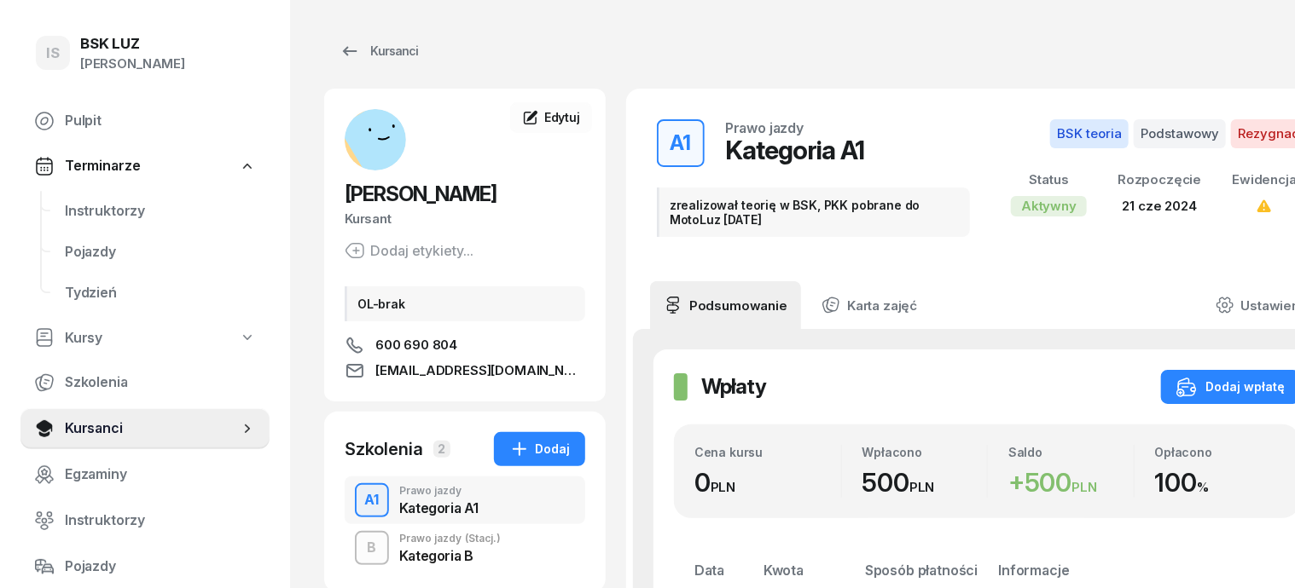
click at [358, 500] on div "A1" at bounding box center [372, 500] width 28 height 29
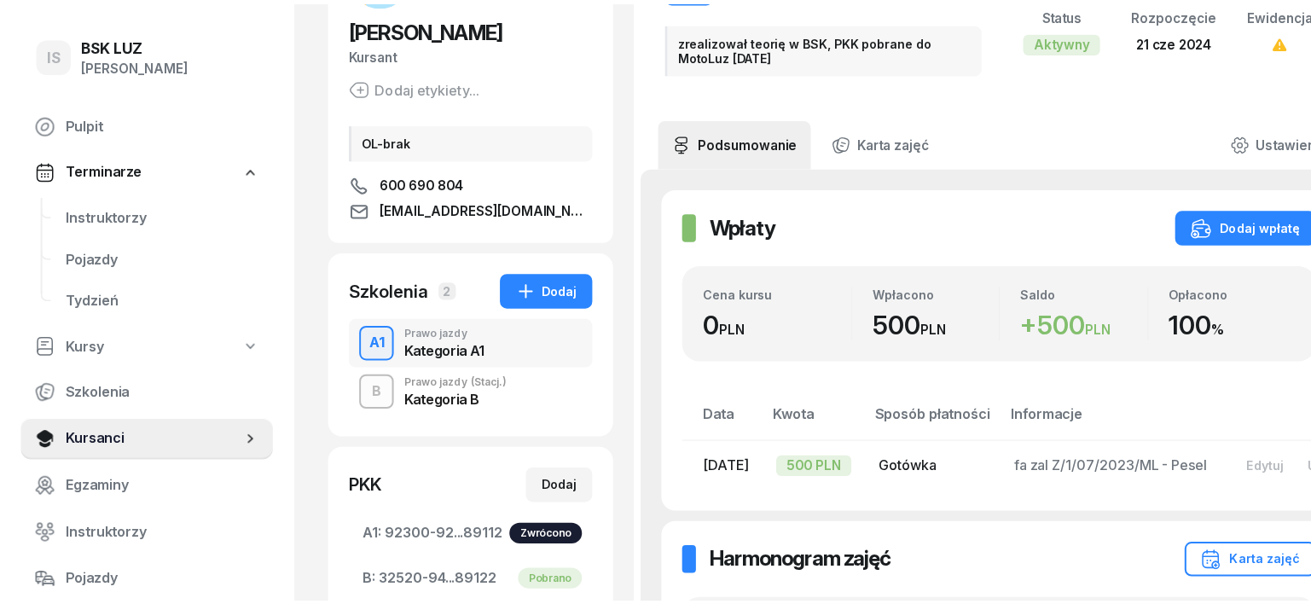
scroll to position [320, 0]
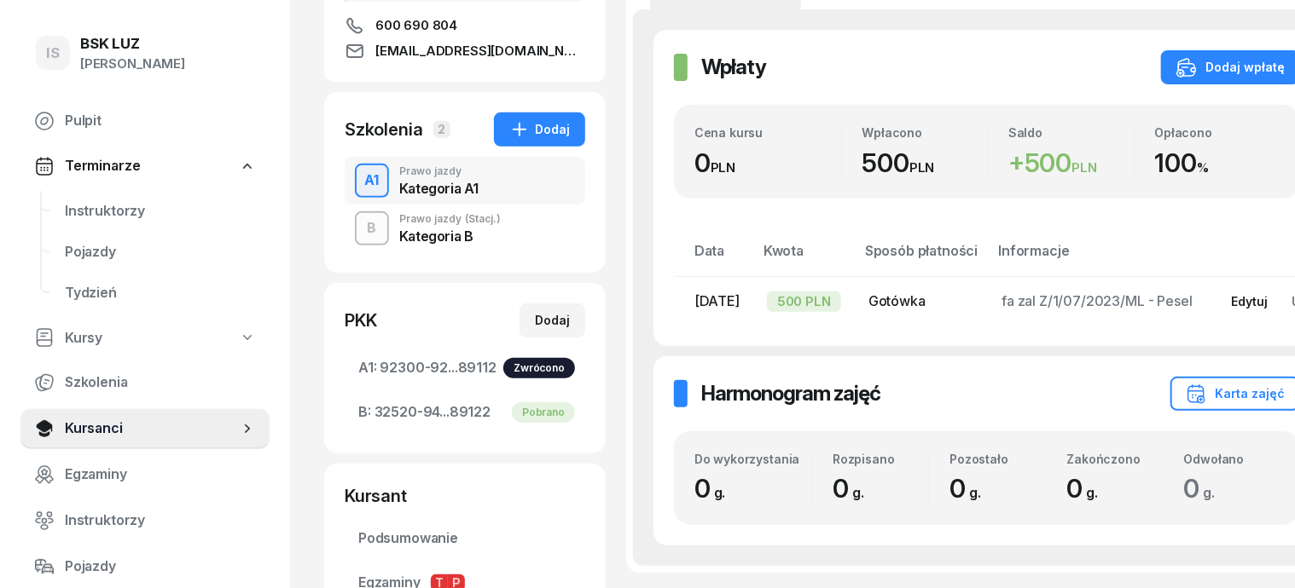
click at [1232, 303] on div "Edytuj" at bounding box center [1250, 301] width 37 height 14
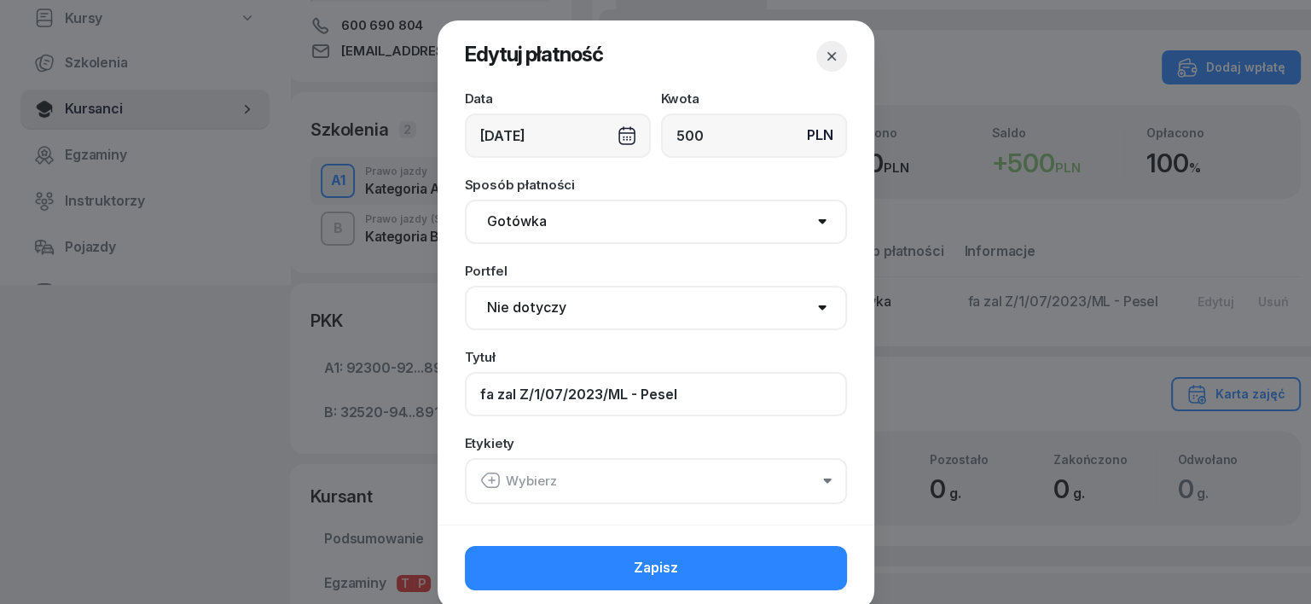
click at [679, 395] on input "fa zal Z/1/07/2023/ML - Pesel" at bounding box center [656, 394] width 382 height 44
click at [707, 400] on input "fa zal Z/1/07/2023/ML - Pesel" at bounding box center [656, 394] width 382 height 44
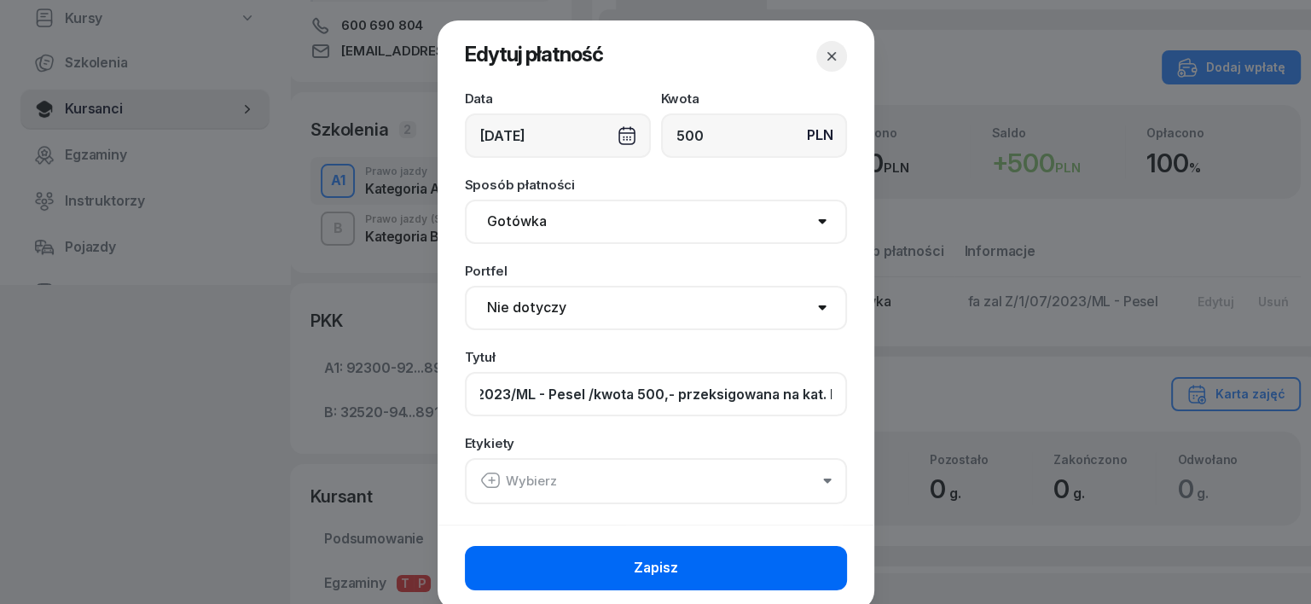
type input "fa zal Z/1/07/2023/ML - Pesel /kwota 500,- przeksigowana na kat. B"
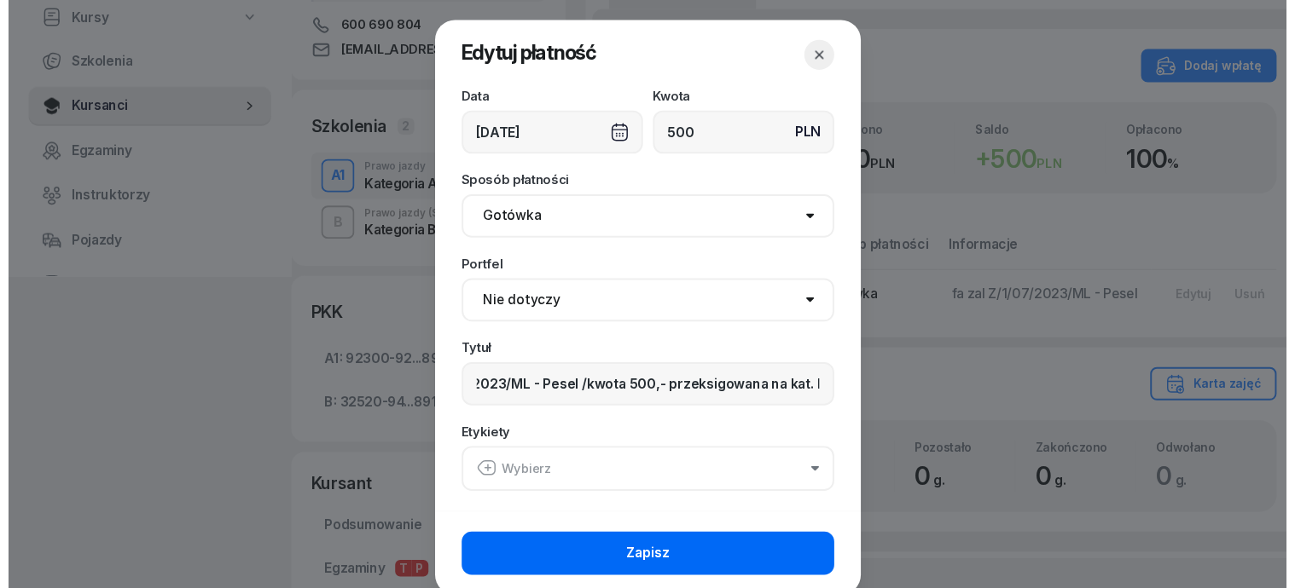
scroll to position [0, 0]
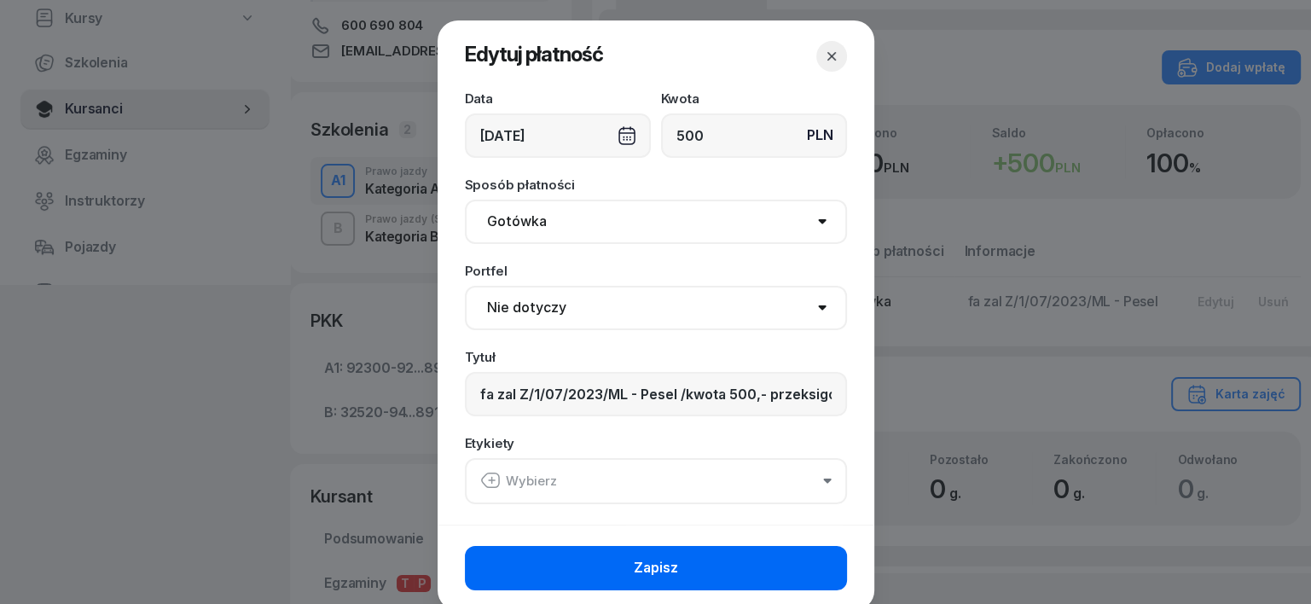
click at [787, 569] on button "Zapisz" at bounding box center [656, 568] width 382 height 44
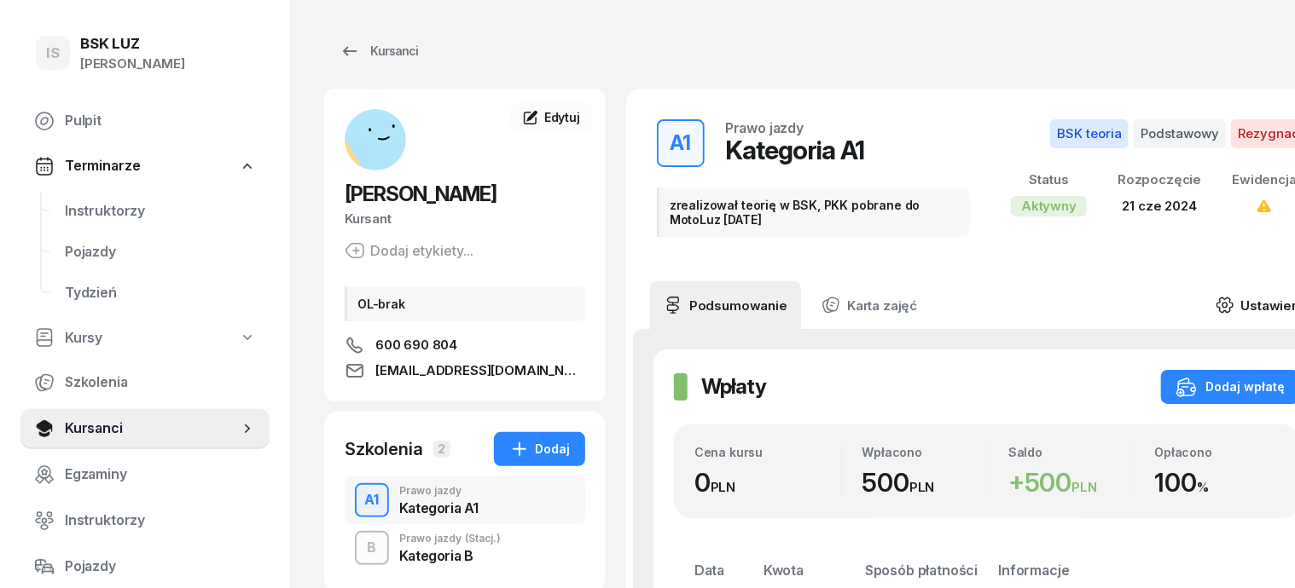
click at [1234, 296] on icon at bounding box center [1224, 305] width 19 height 19
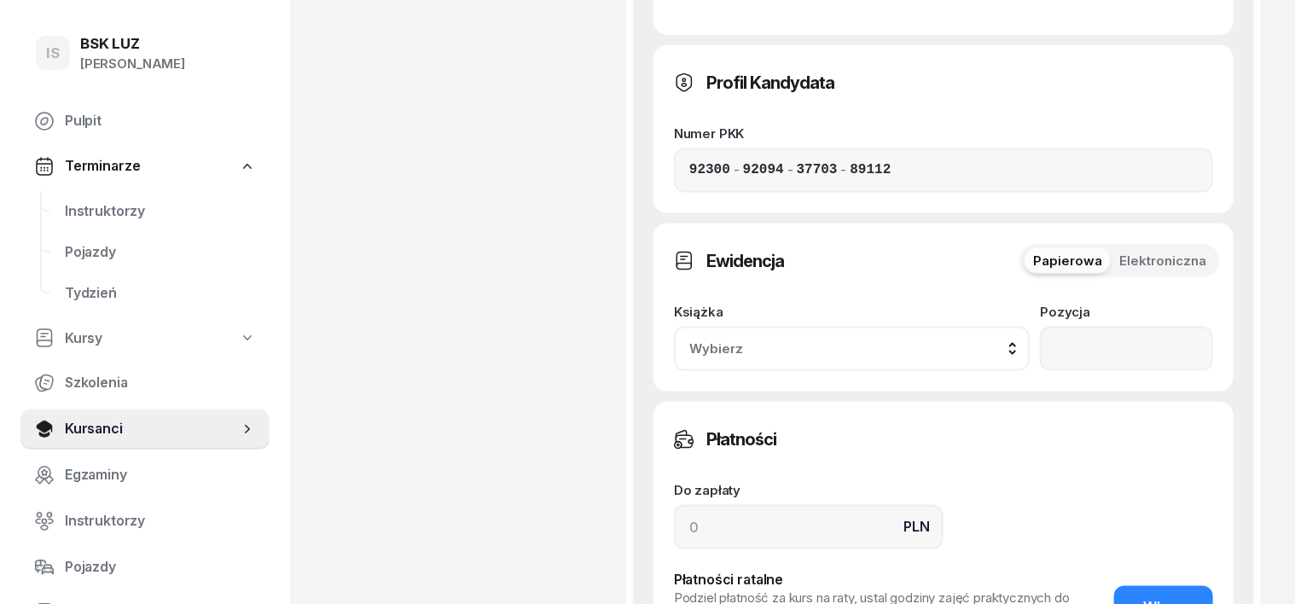
scroll to position [1279, 0]
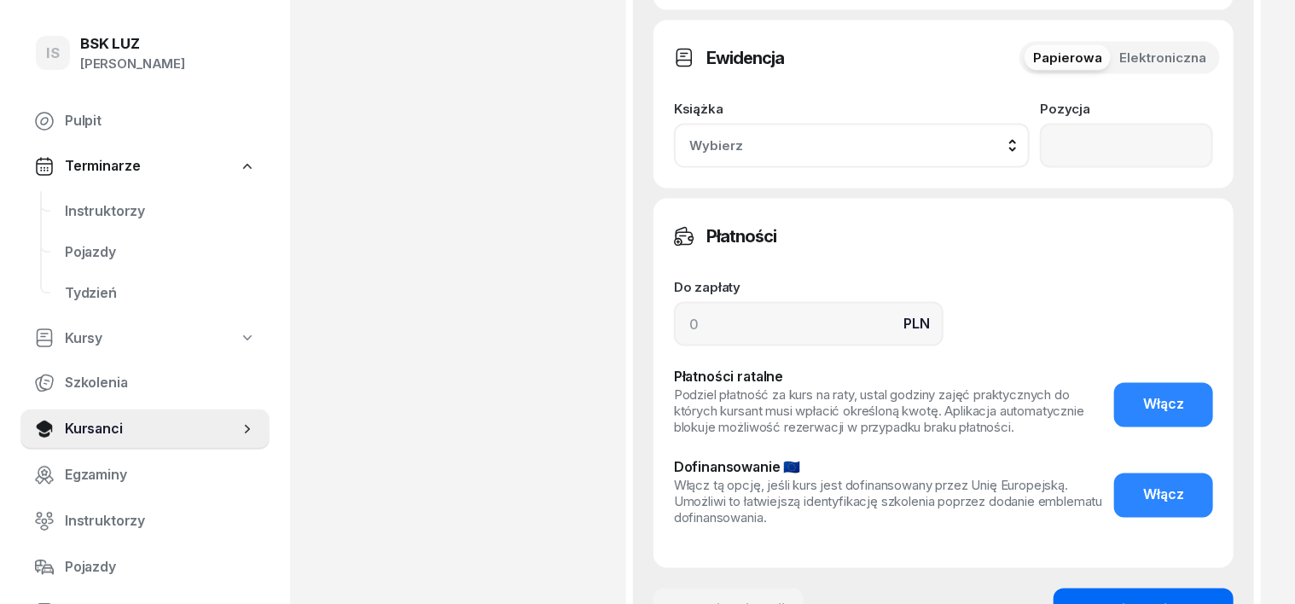
click at [1191, 588] on button "Zapisz zmiany" at bounding box center [1143, 610] width 180 height 44
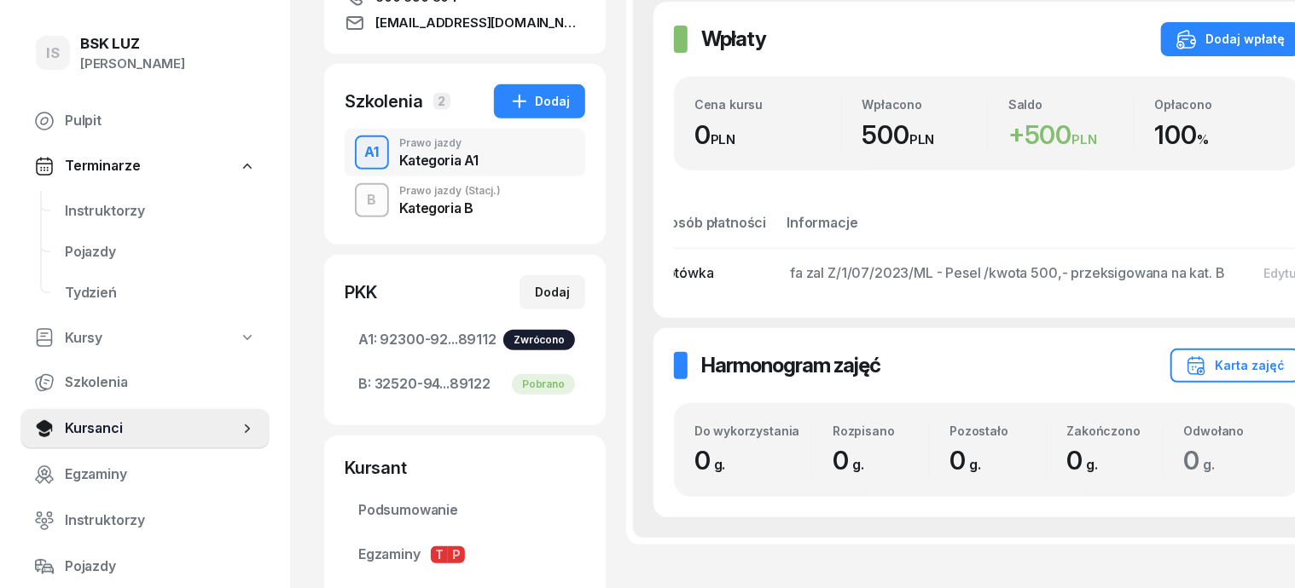
scroll to position [0, 213]
click at [1269, 266] on div "Edytuj" at bounding box center [1280, 273] width 37 height 14
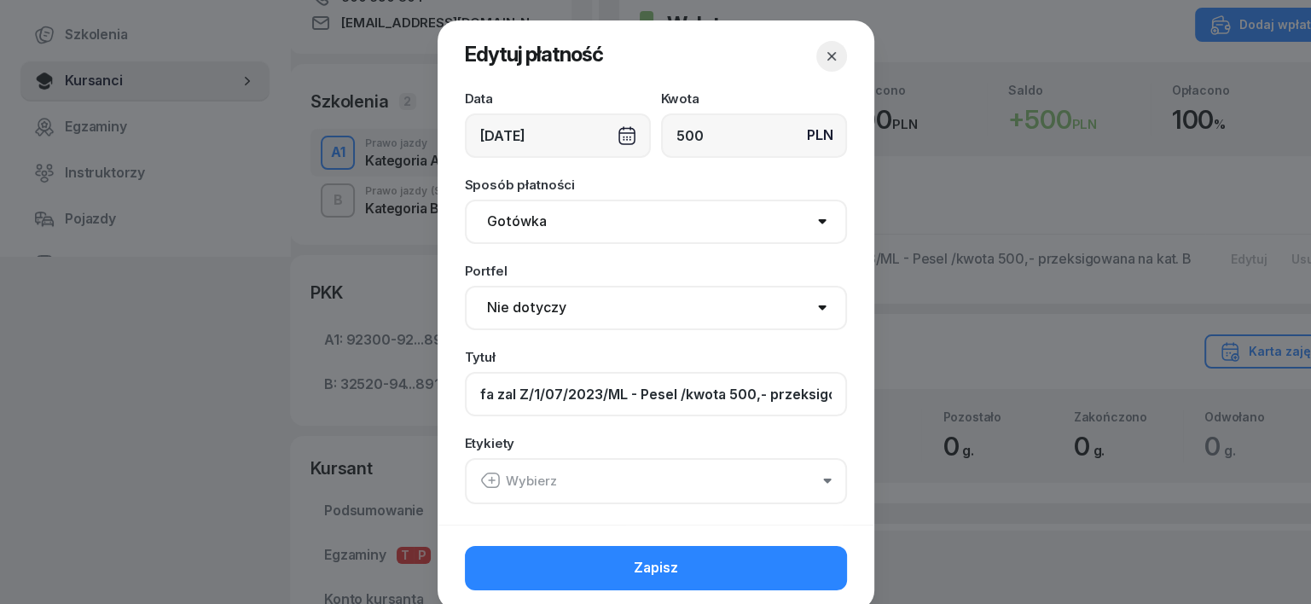
click at [829, 392] on input "fa zal Z/1/07/2023/ML - Pesel /kwota 500,- przeksigowana na kat. B" at bounding box center [656, 394] width 382 height 44
click at [764, 392] on input "fa zal Z/1/07/2023/ML - Pesel ana na kat. B" at bounding box center [656, 394] width 382 height 44
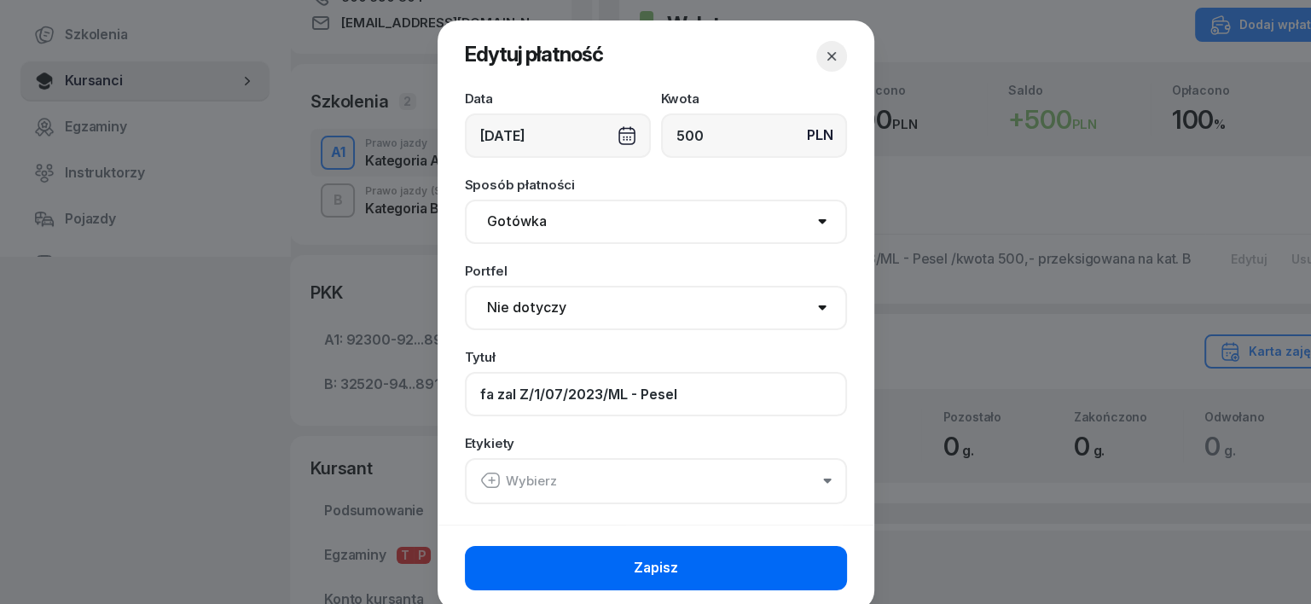
type input "fa zal Z/1/07/2023/ML - Pesel"
click at [809, 566] on button "Zapisz" at bounding box center [656, 568] width 382 height 44
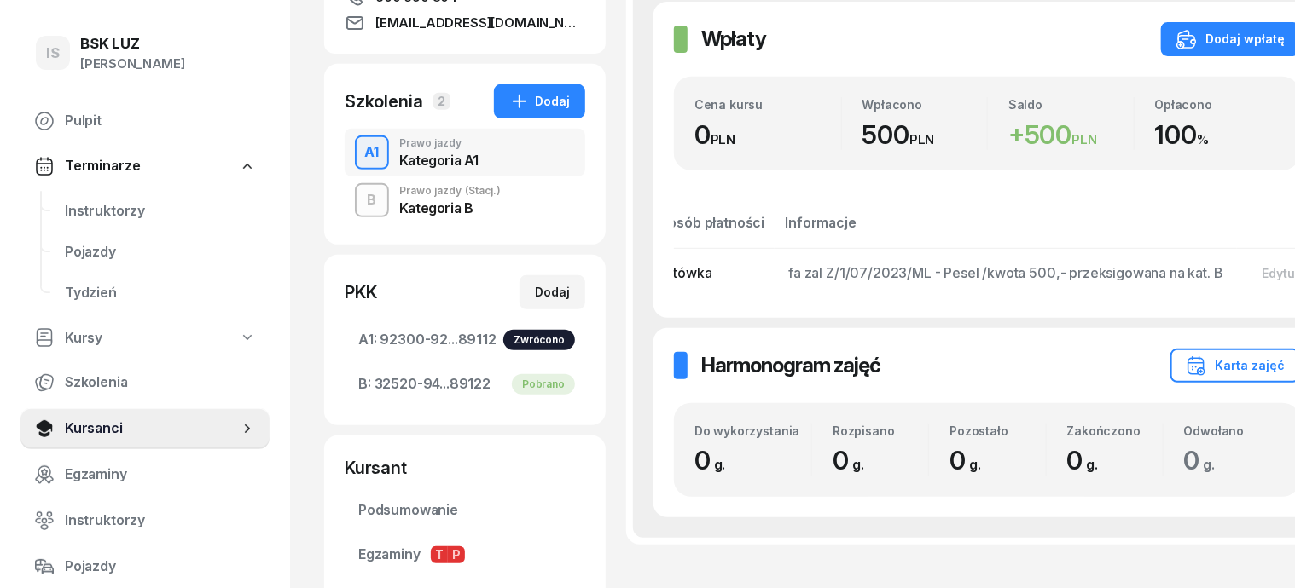
scroll to position [0, 0]
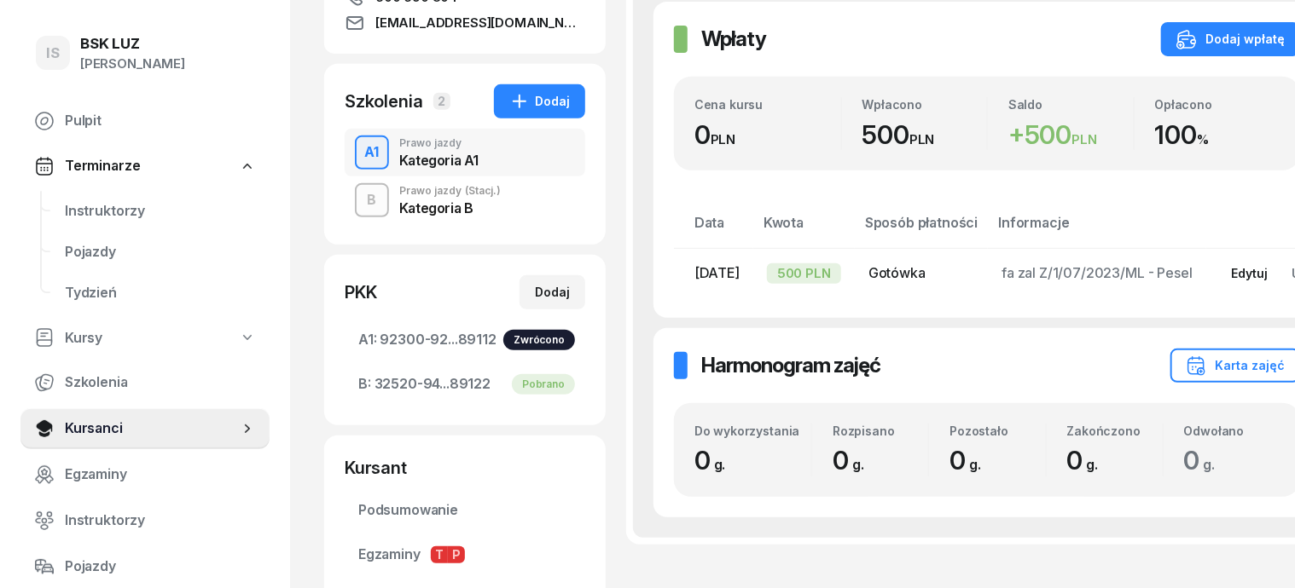
click at [1232, 271] on div "Edytuj" at bounding box center [1250, 273] width 37 height 14
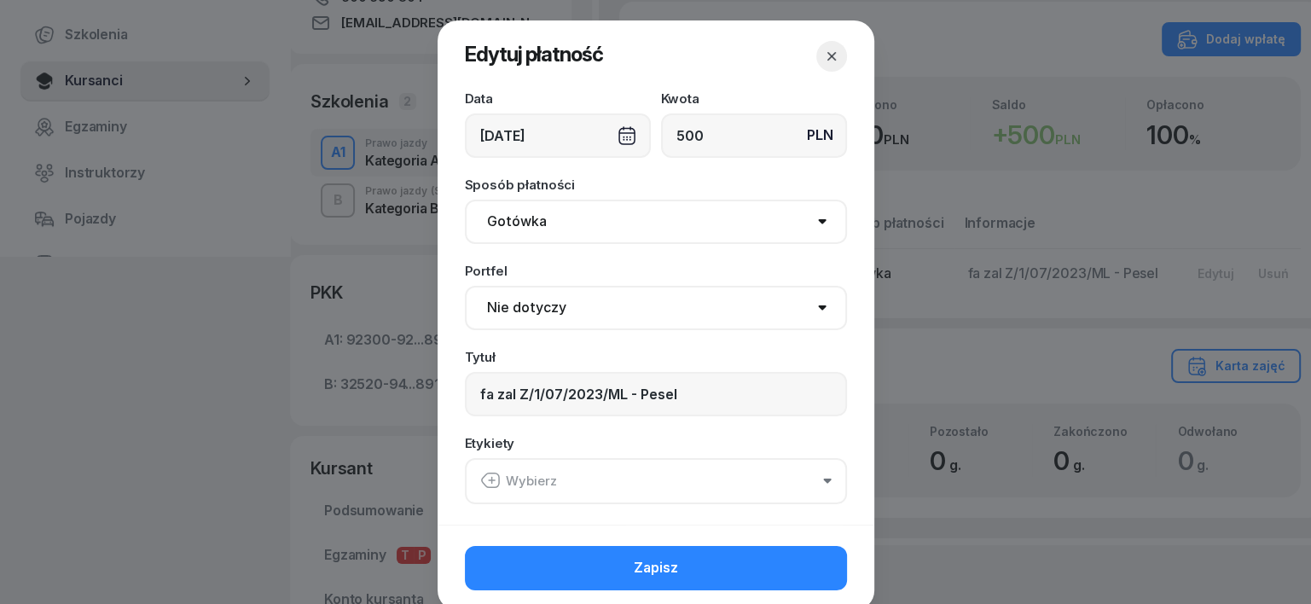
click at [480, 484] on icon "button" at bounding box center [490, 480] width 20 height 20
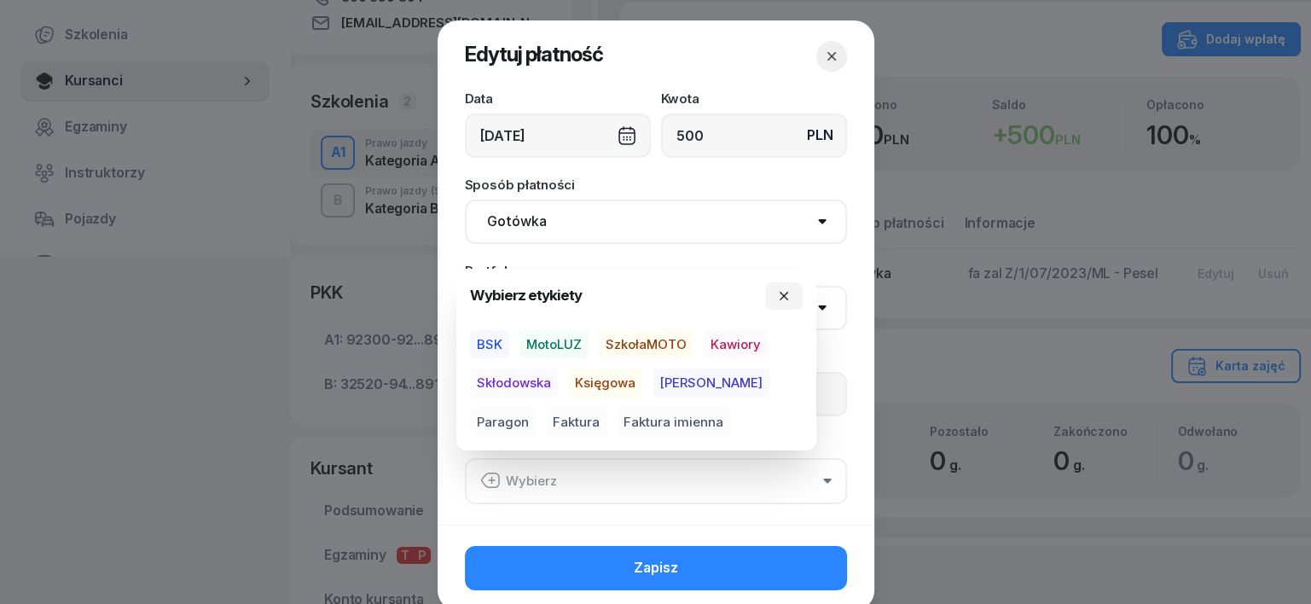
click at [549, 344] on span "MotoLUZ" at bounding box center [553, 344] width 69 height 29
click at [785, 290] on icon "button" at bounding box center [784, 296] width 14 height 14
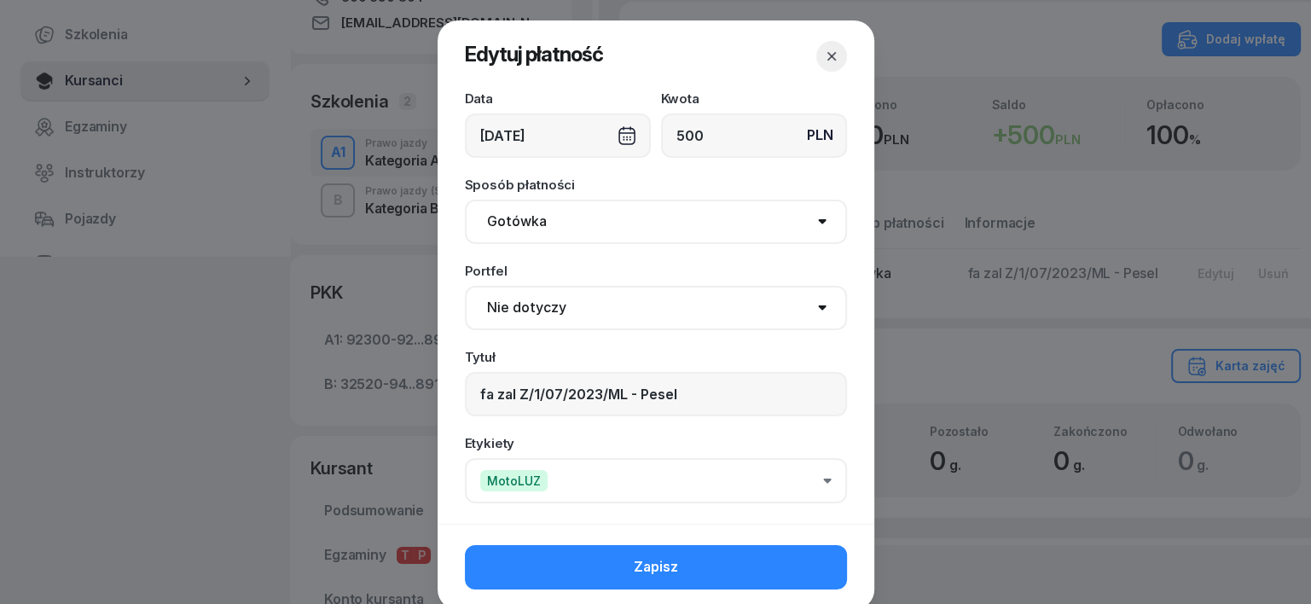
click at [783, 565] on button "Zapisz" at bounding box center [656, 567] width 382 height 44
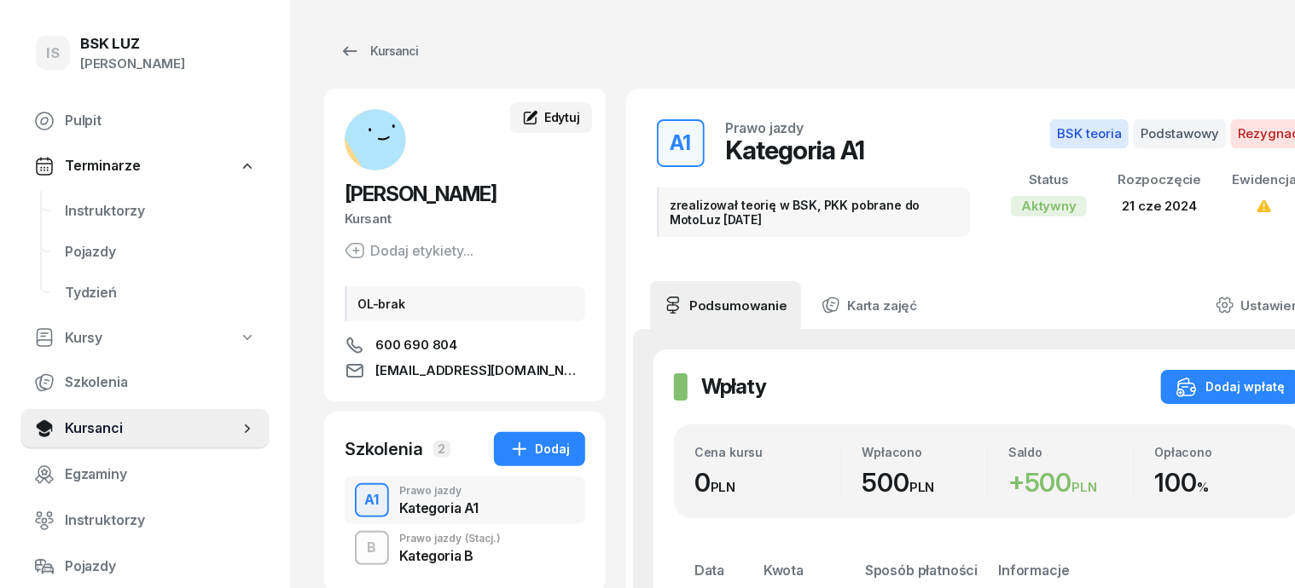
click at [544, 113] on span "Edytuj" at bounding box center [562, 117] width 36 height 14
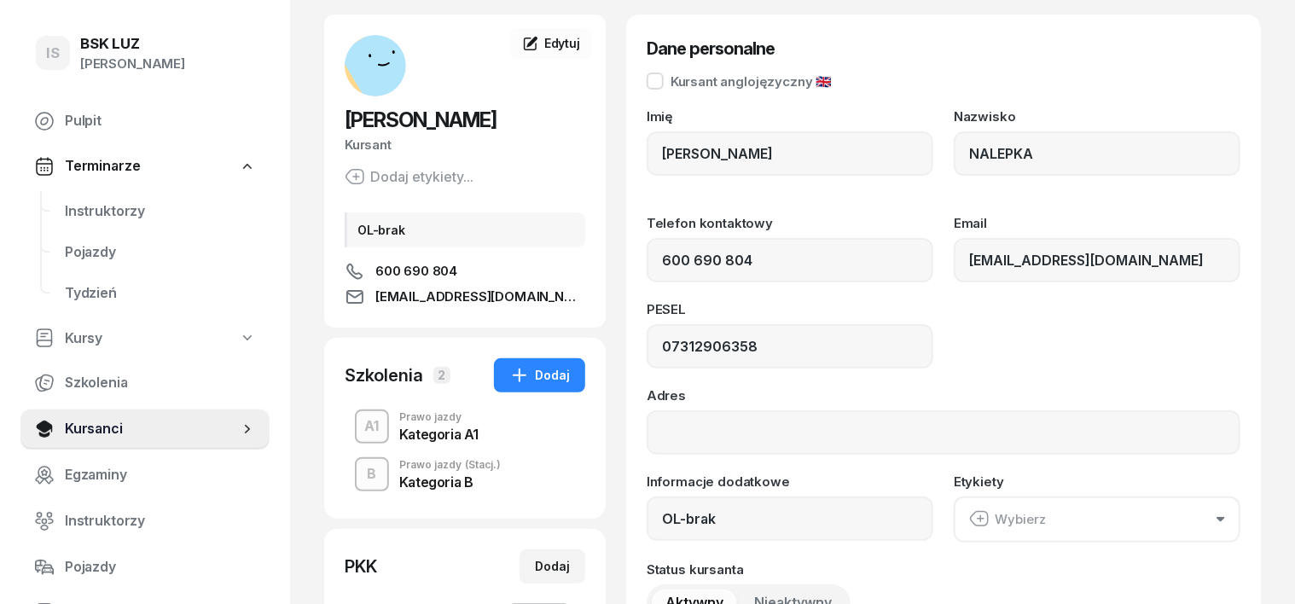
scroll to position [106, 0]
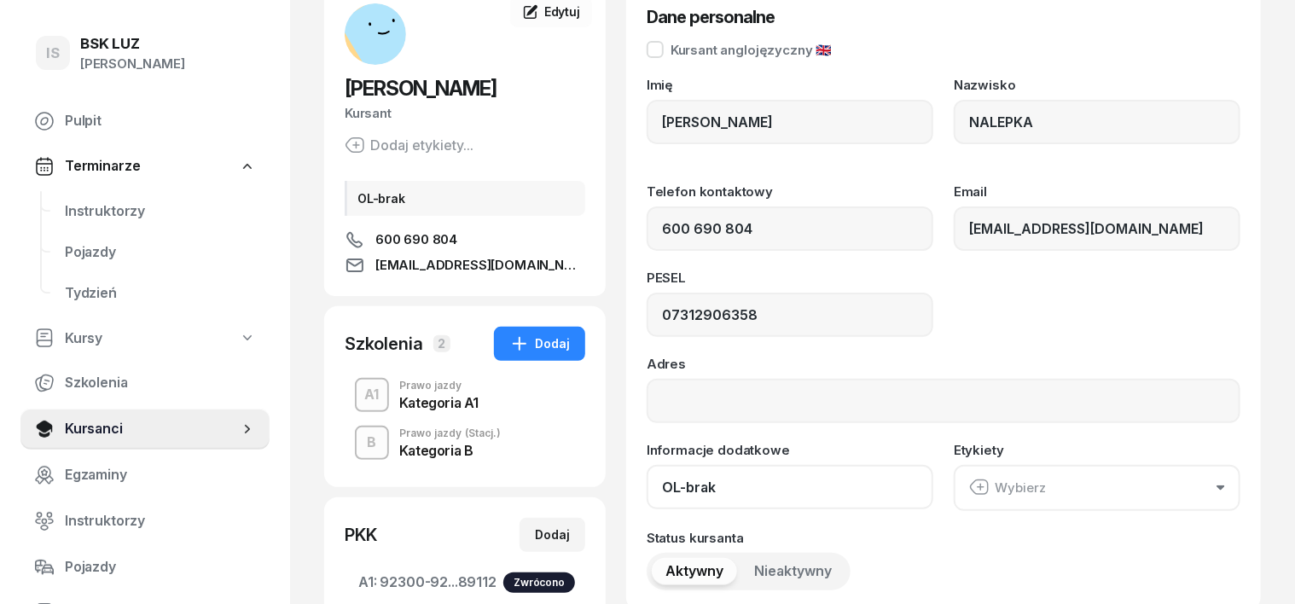
click at [688, 478] on input "OL-brak" at bounding box center [789, 487] width 287 height 44
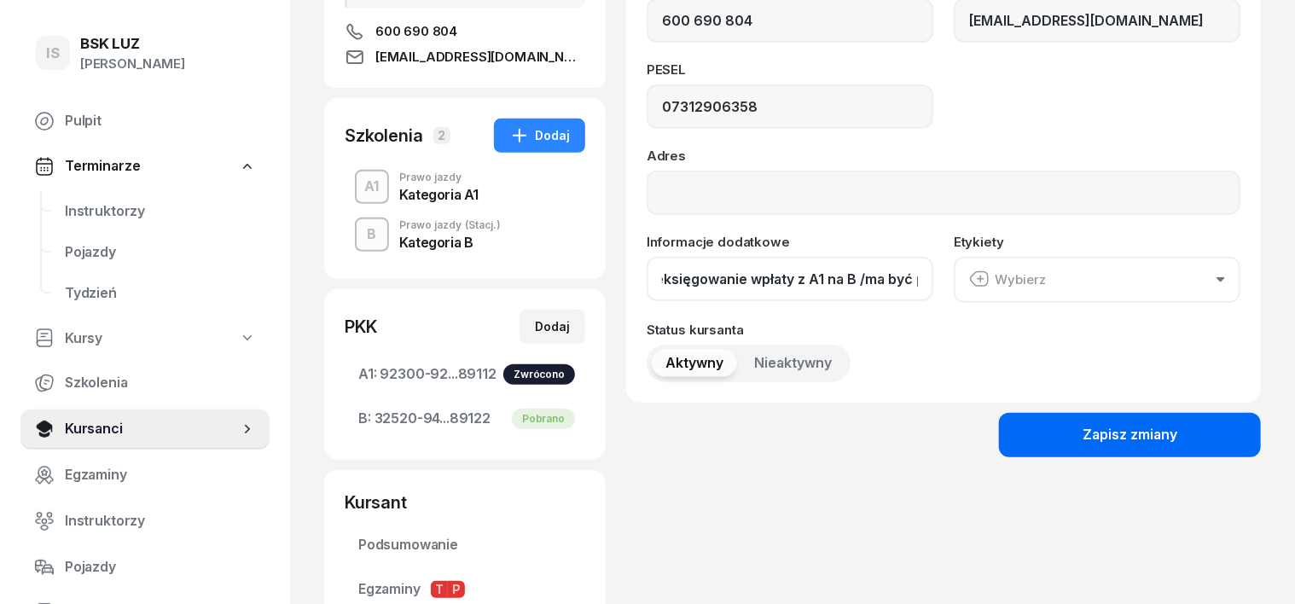
scroll to position [320, 0]
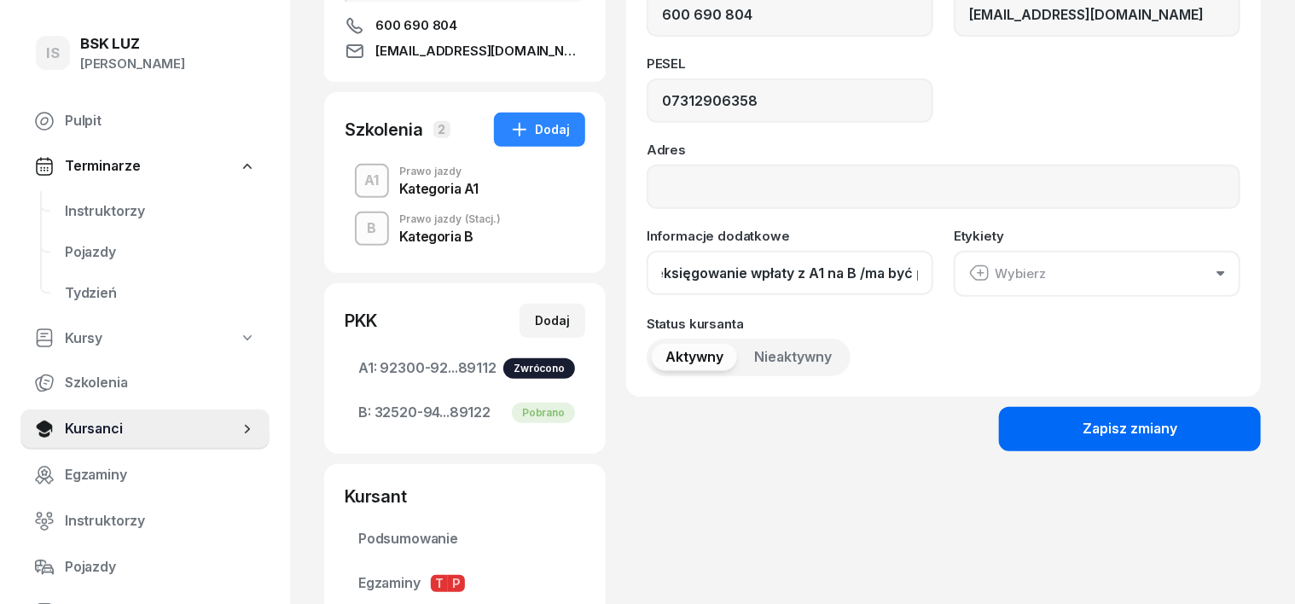
type input "OL-brak,kursant prosi o przeksięgowanie wpłaty z A1 na B /ma być pismo/"
click at [1261, 430] on button "Zapisz zmiany" at bounding box center [1130, 429] width 262 height 44
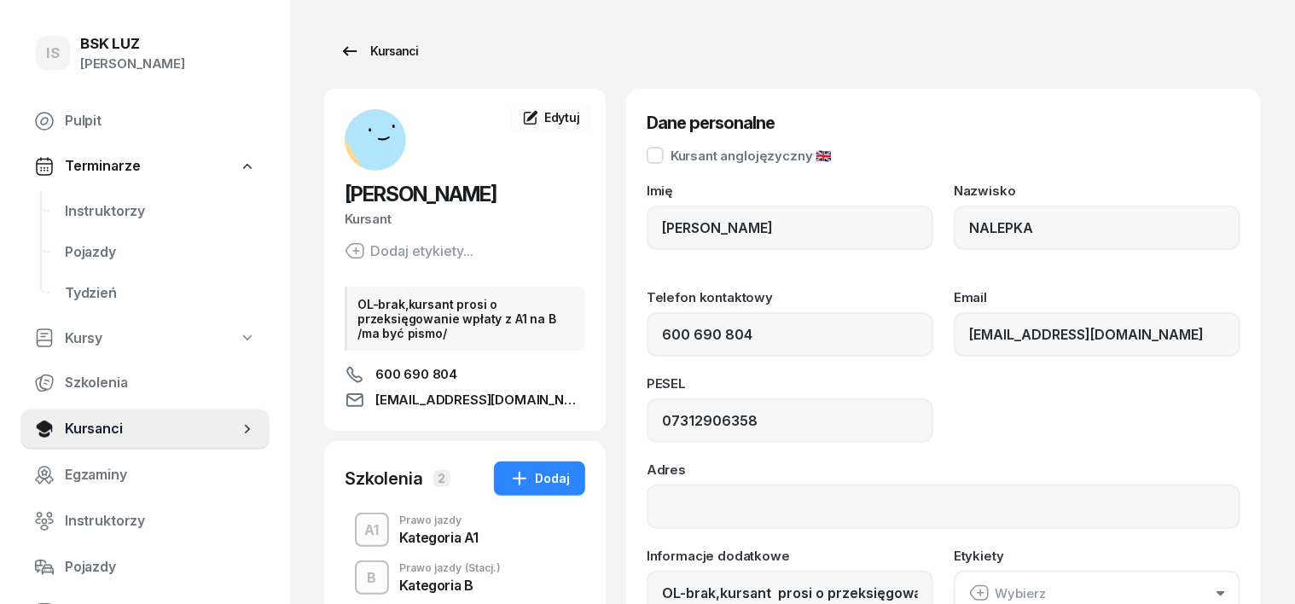
click at [370, 48] on div "Kursanci" at bounding box center [378, 51] width 78 height 20
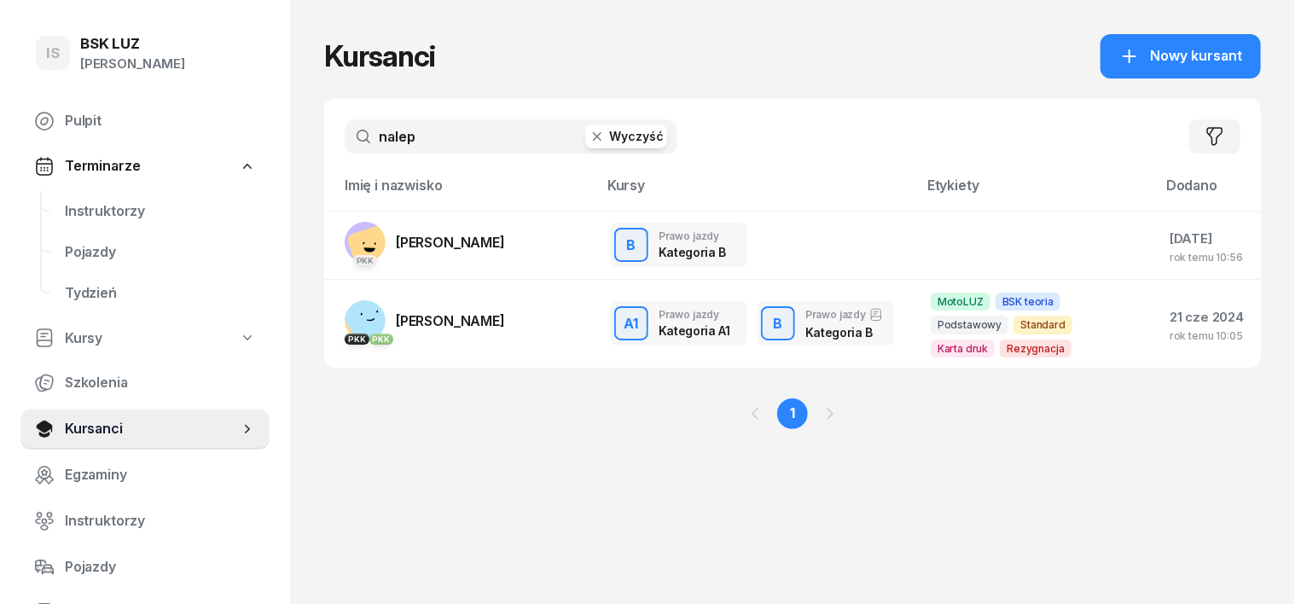
click at [588, 130] on icon "button" at bounding box center [596, 136] width 17 height 17
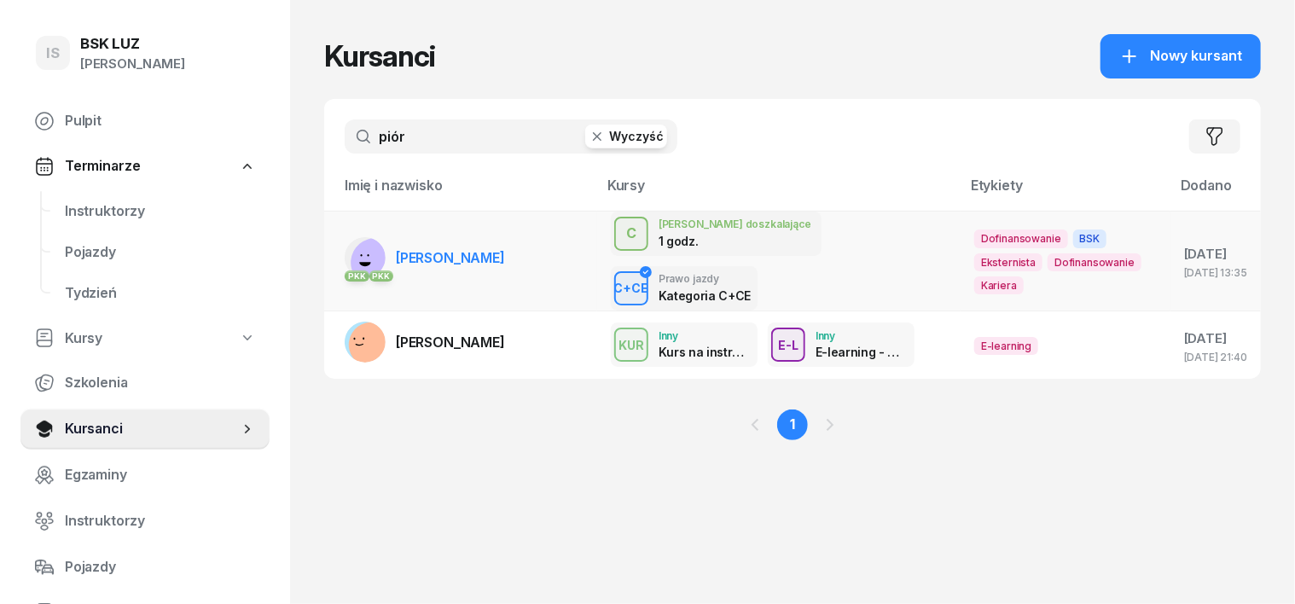
type input "piór"
click at [359, 262] on icon at bounding box center [364, 264] width 11 height 4
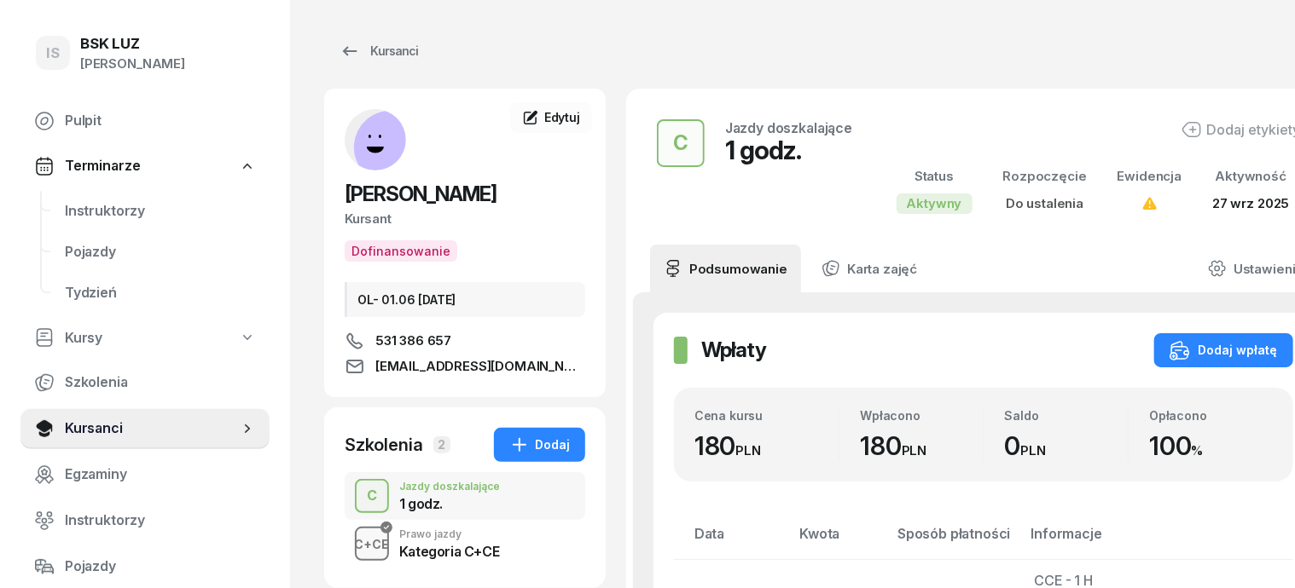
click at [348, 540] on div "C+CE" at bounding box center [372, 544] width 49 height 21
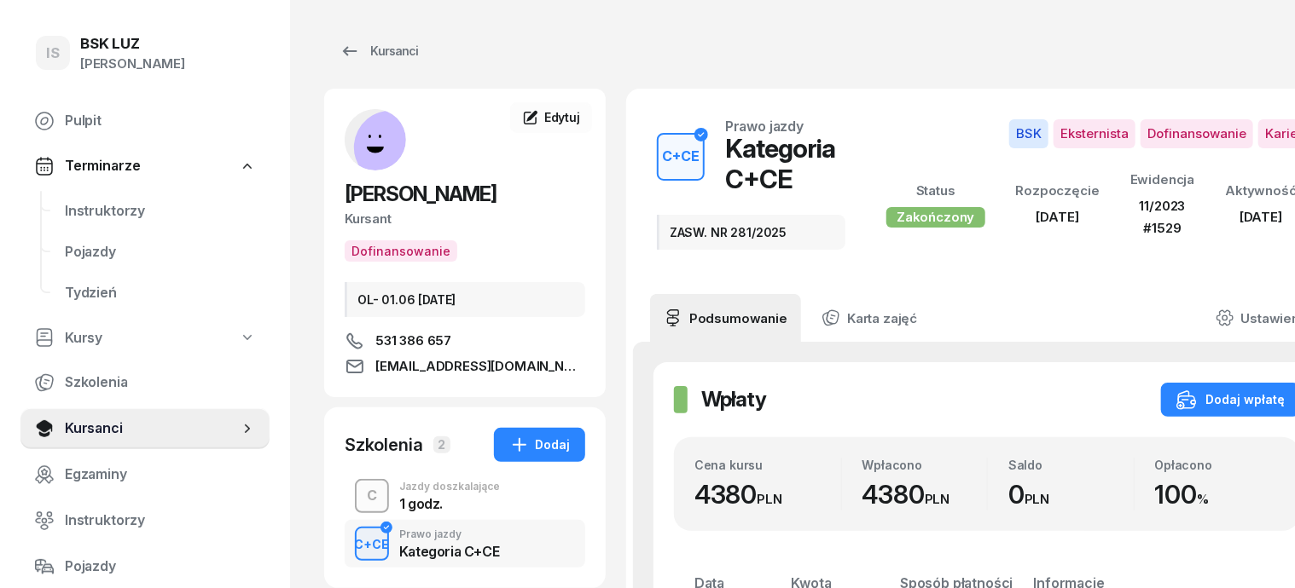
click at [360, 503] on div "C" at bounding box center [372, 496] width 24 height 29
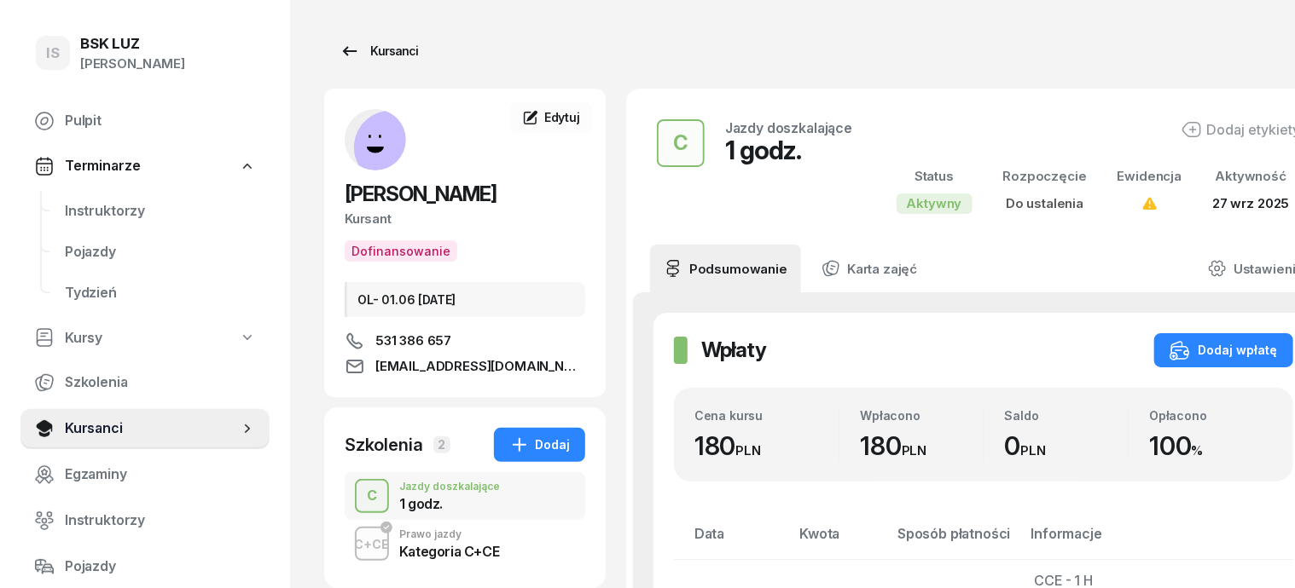
click at [374, 49] on div "Kursanci" at bounding box center [378, 51] width 78 height 20
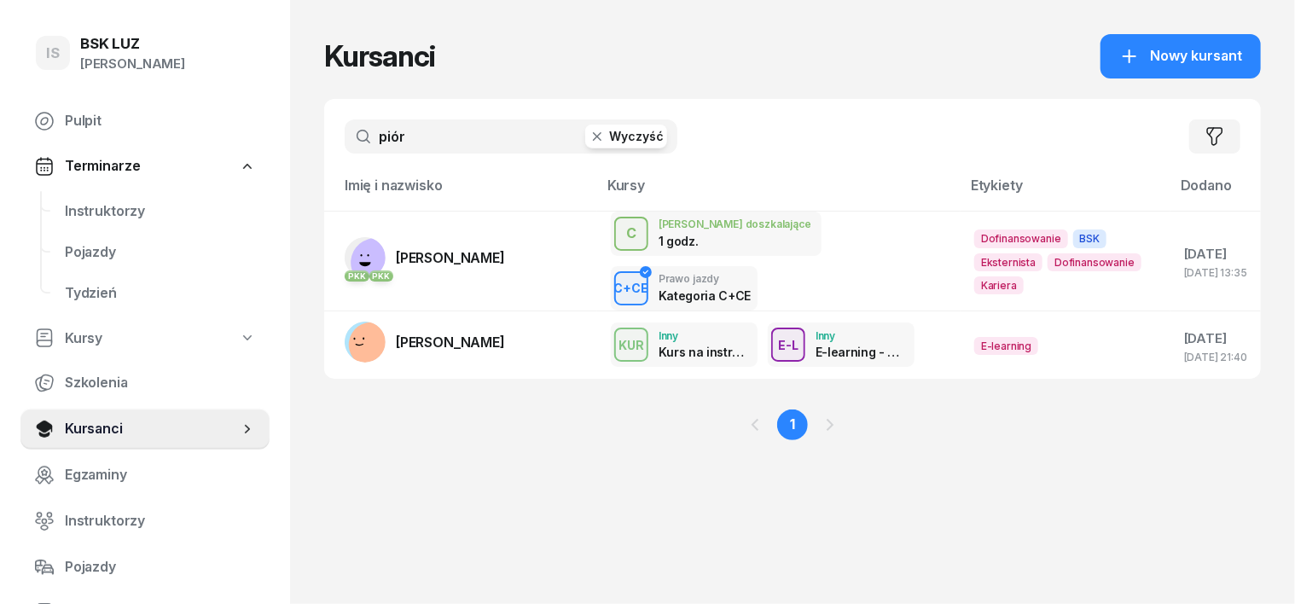
click at [588, 136] on icon "button" at bounding box center [596, 136] width 17 height 17
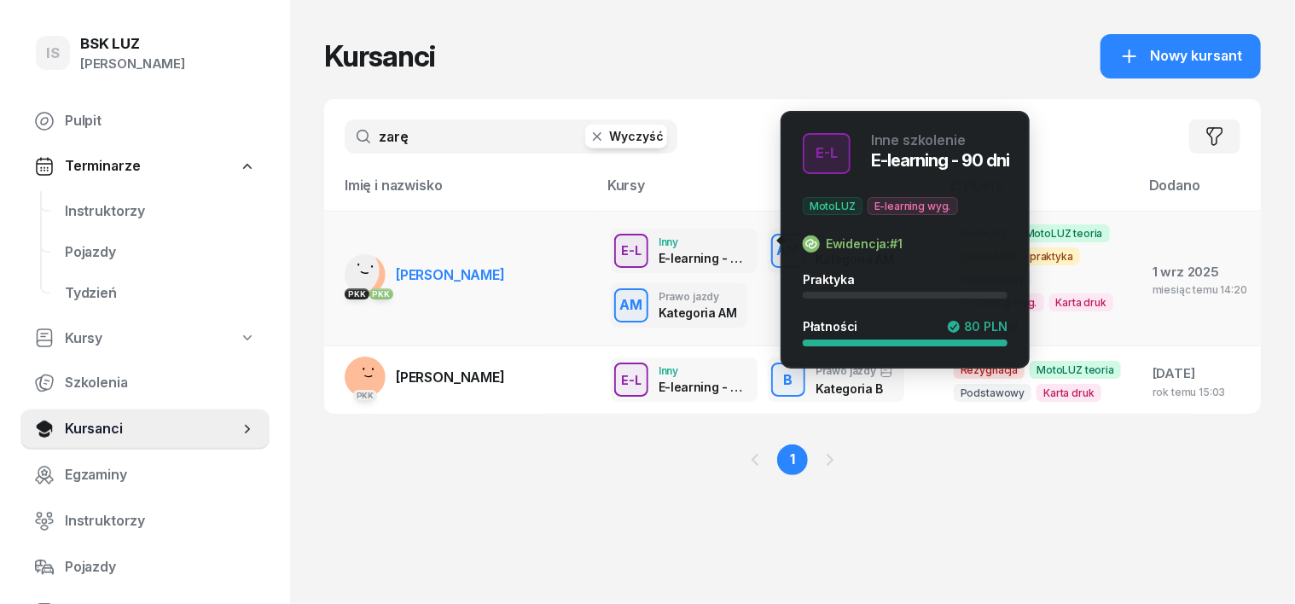
type input "zarę"
click at [614, 234] on button "E-L" at bounding box center [631, 251] width 34 height 34
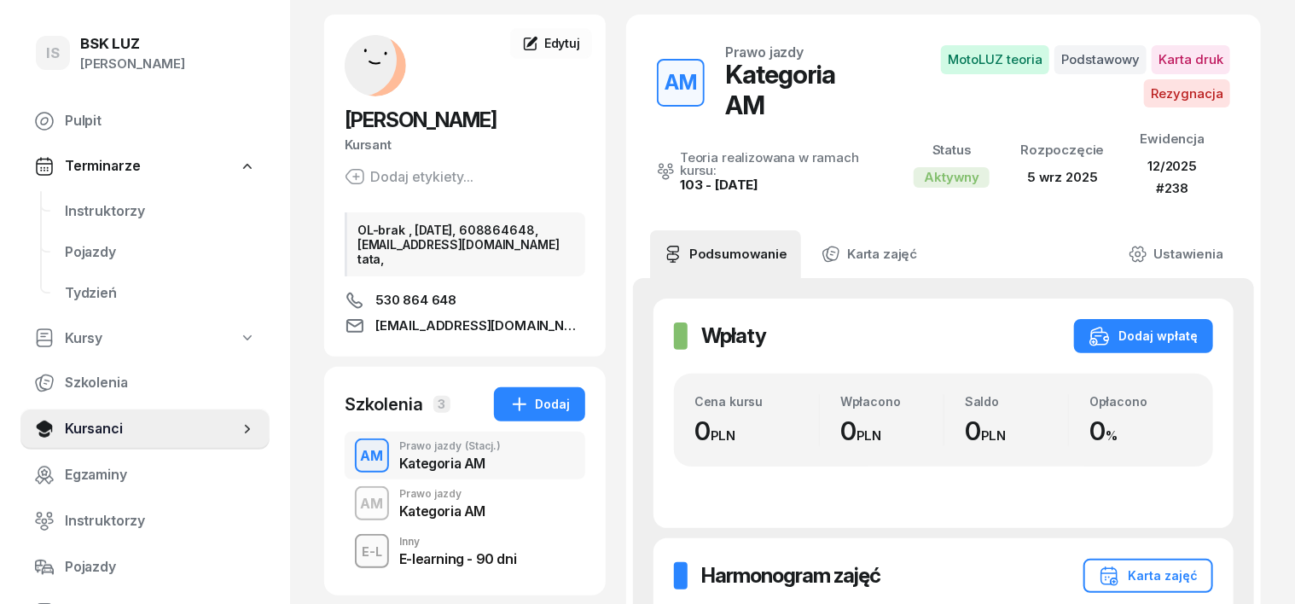
scroll to position [106, 0]
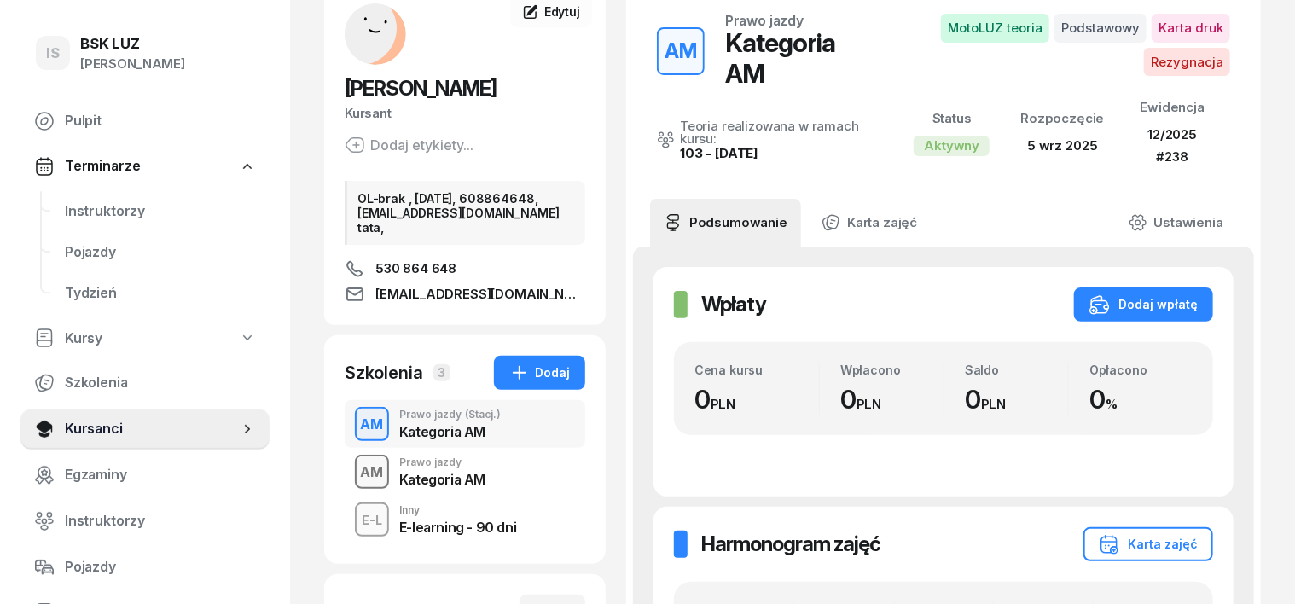
click at [354, 487] on div "AM" at bounding box center [372, 472] width 37 height 29
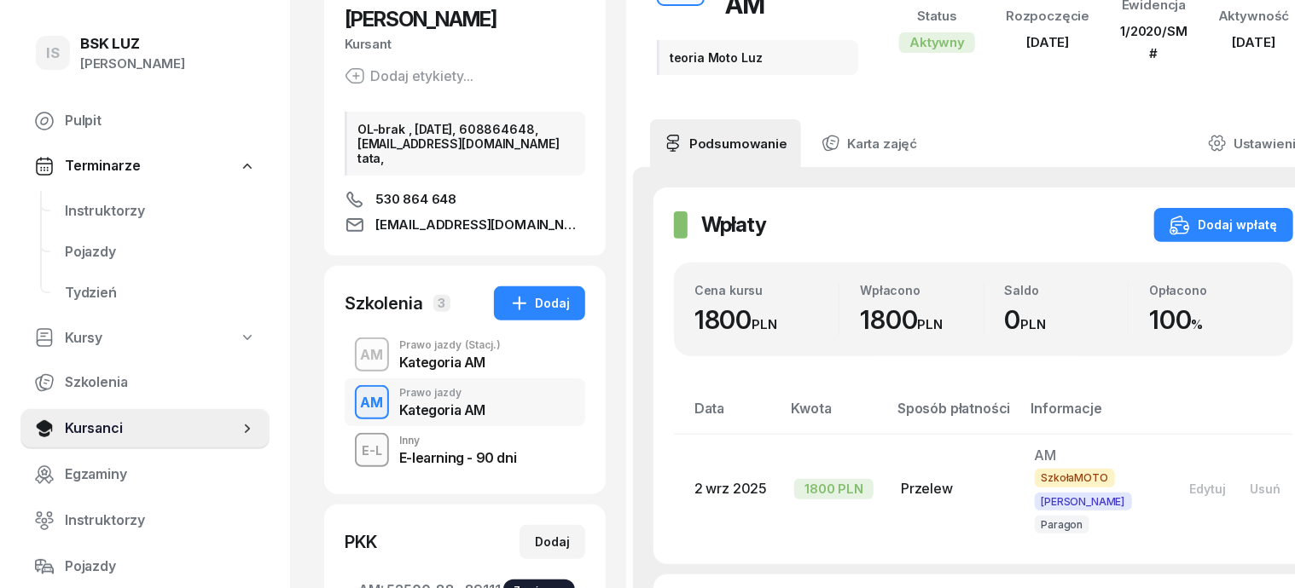
scroll to position [213, 0]
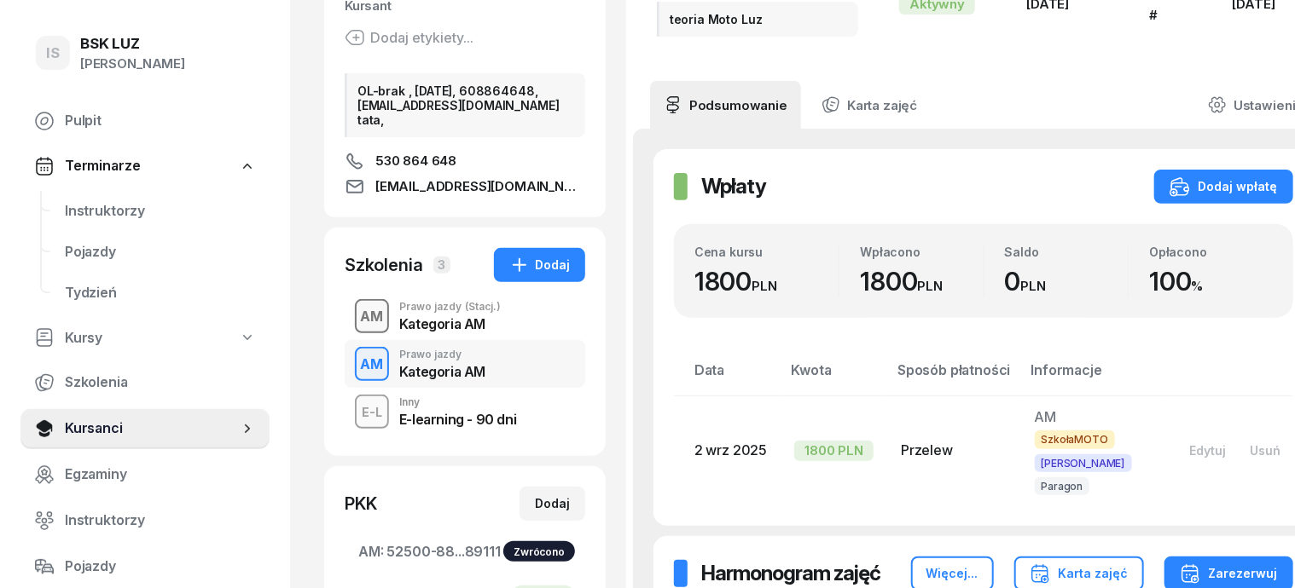
click at [354, 332] on div "AM" at bounding box center [372, 317] width 37 height 29
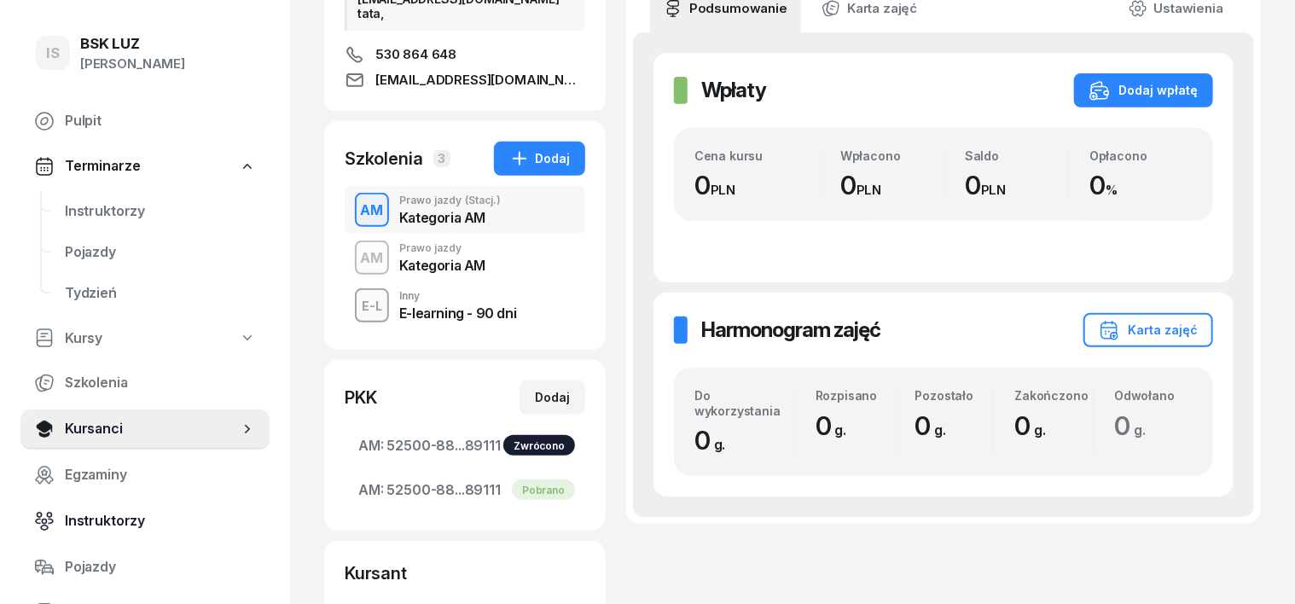
scroll to position [106, 0]
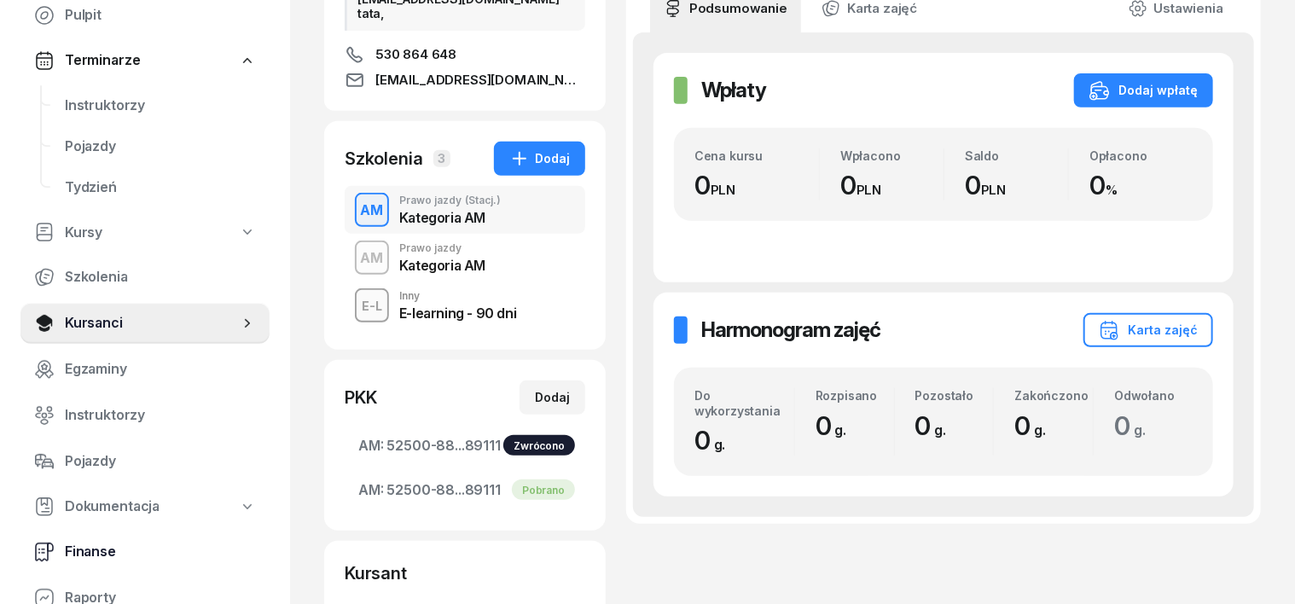
click at [107, 554] on span "Finanse" at bounding box center [160, 552] width 191 height 22
